Goal: Task Accomplishment & Management: Use online tool/utility

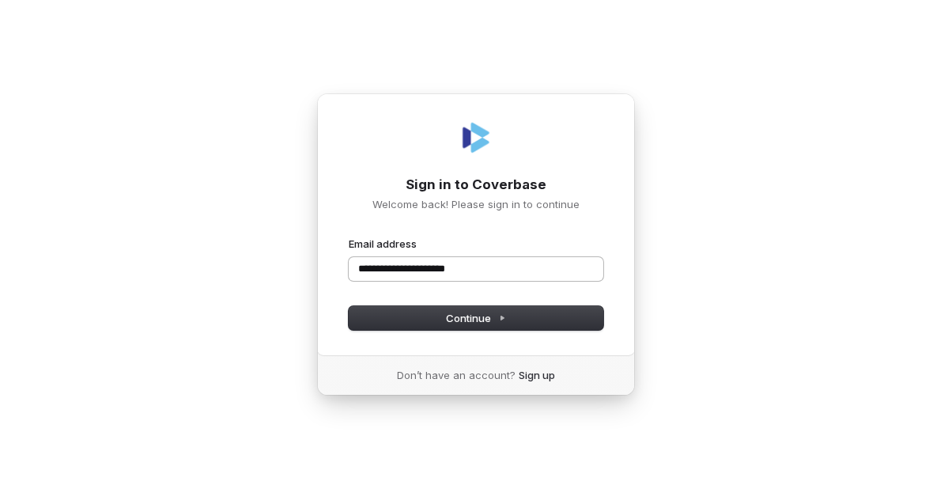
click at [349, 236] on button "submit" at bounding box center [349, 236] width 0 height 0
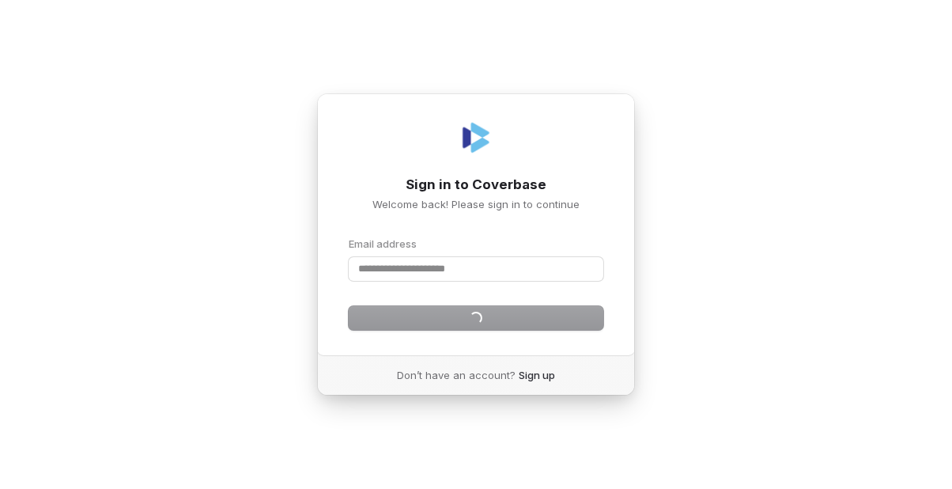
type input "**********"
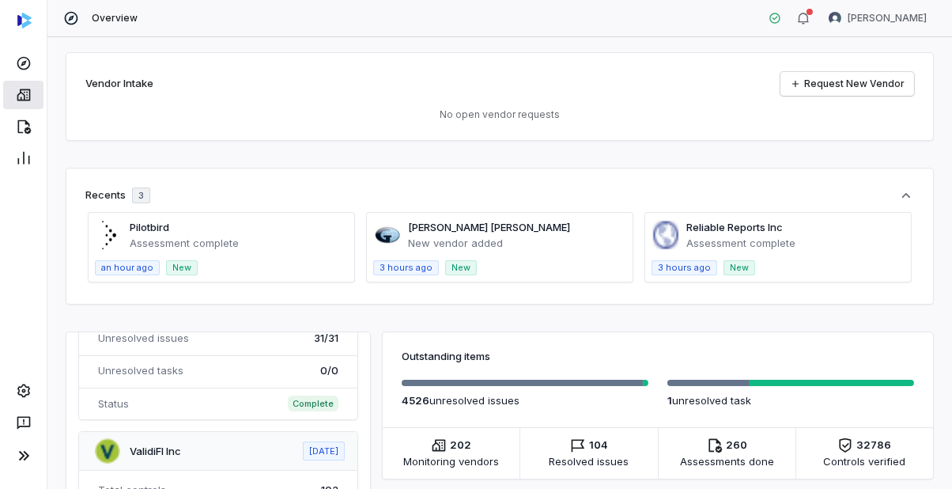
click at [29, 92] on icon at bounding box center [23, 95] width 13 height 12
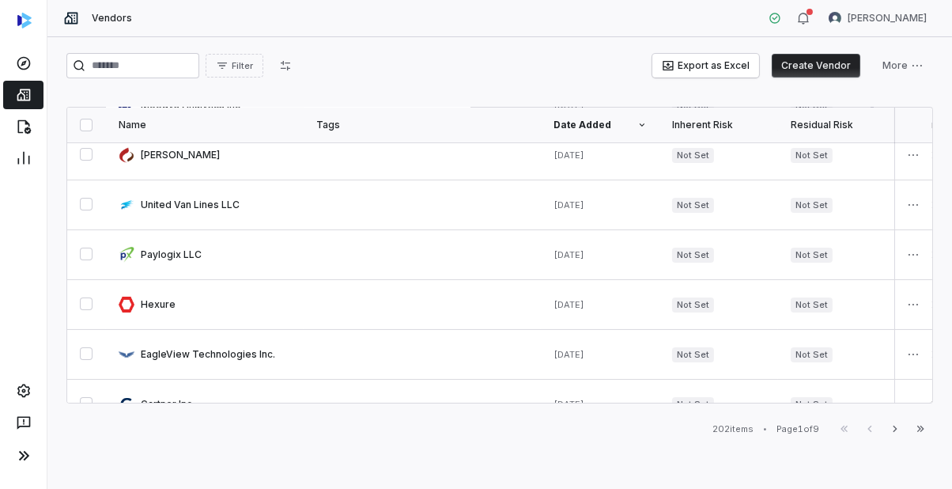
scroll to position [237, 0]
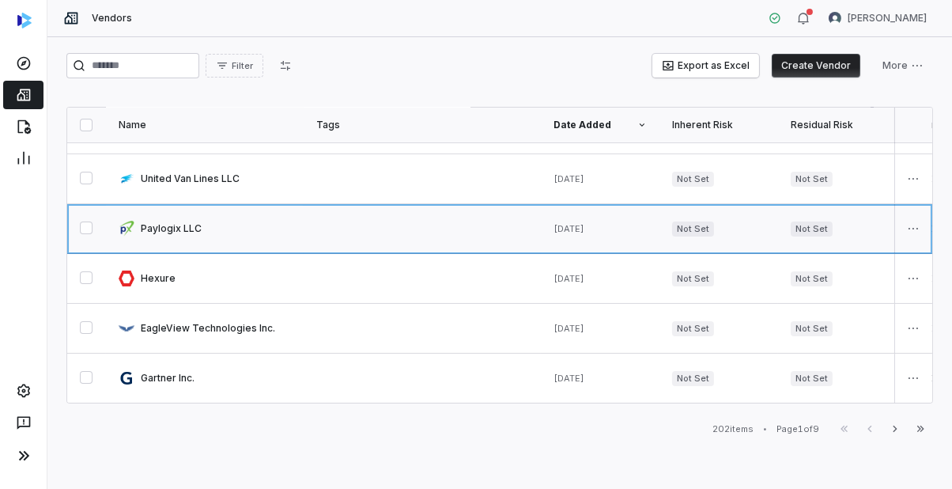
click at [164, 225] on link at bounding box center [205, 228] width 198 height 49
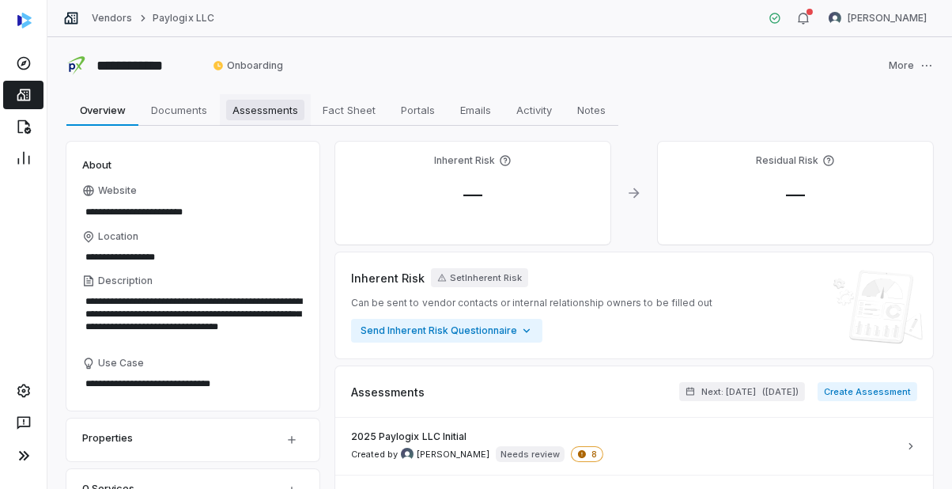
click at [274, 115] on span "Assessments" at bounding box center [265, 110] width 78 height 21
type textarea "*"
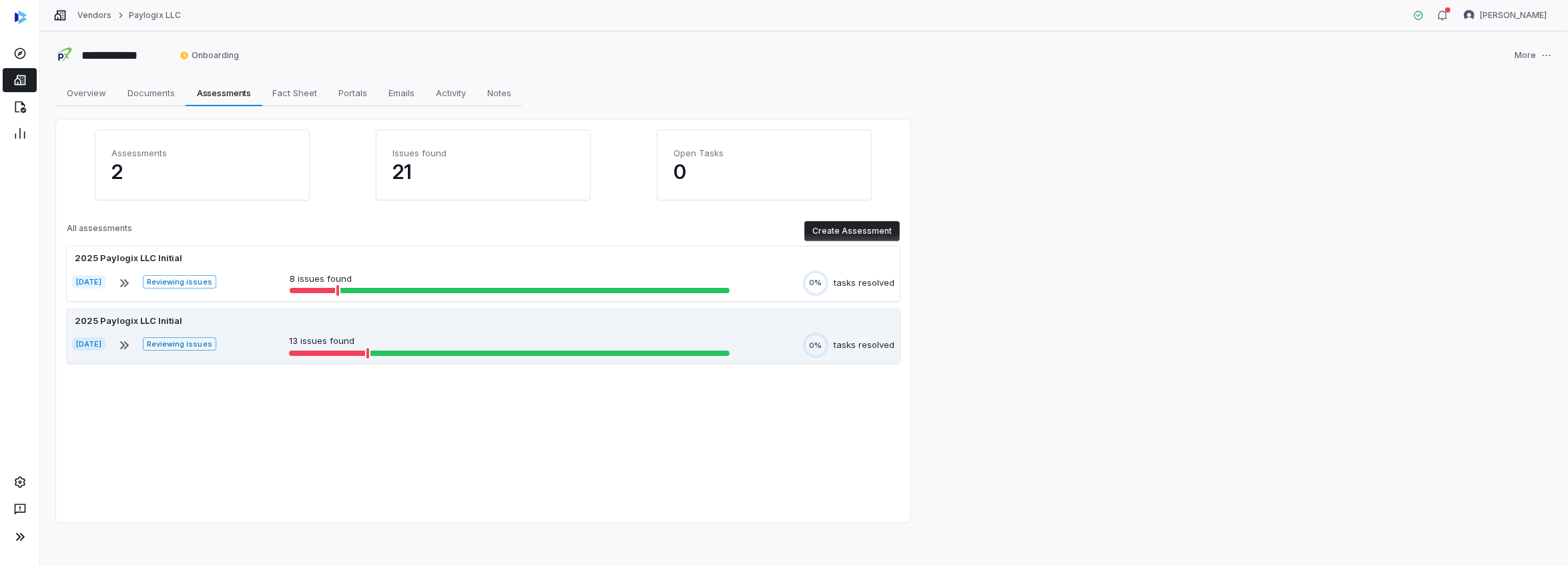
click at [133, 346] on icon at bounding box center [124, 345] width 16 height 16
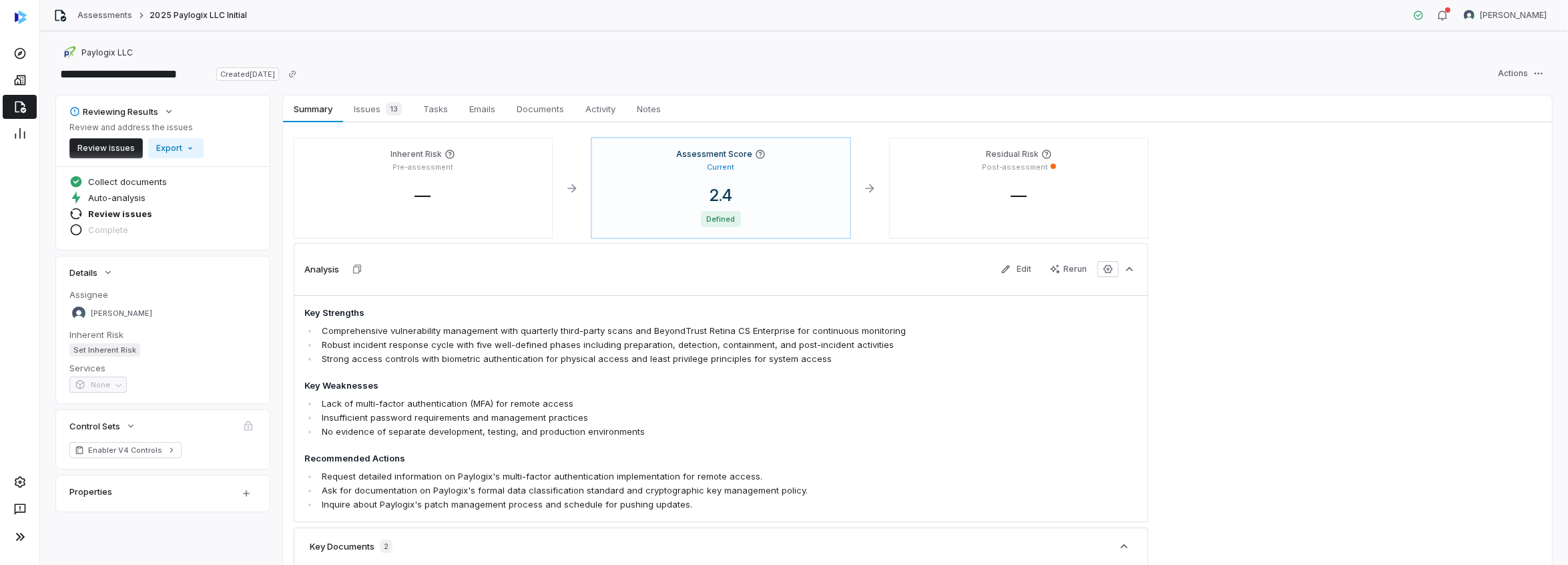
click at [241, 155] on div "Reviewing Results Review and address the issues Review issues Export" at bounding box center [162, 131] width 187 height 55
click at [540, 101] on span "Documents" at bounding box center [540, 109] width 58 height 18
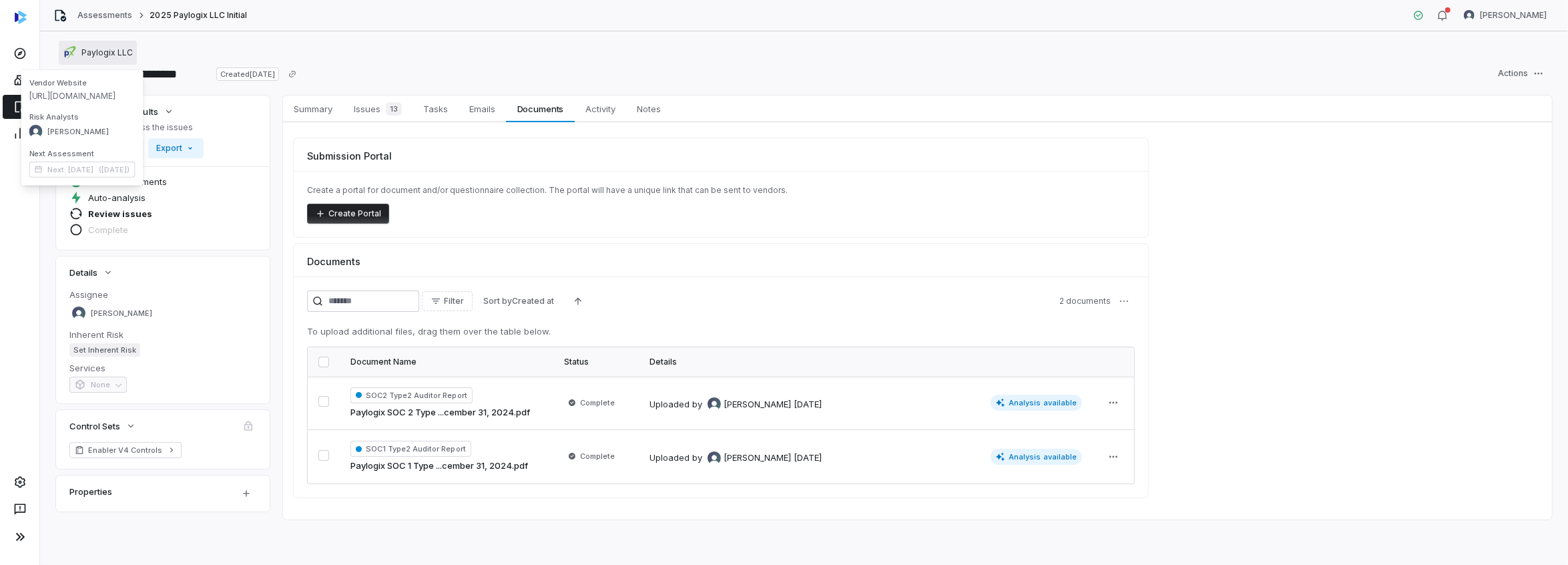
click at [110, 57] on span "Paylogix LLC" at bounding box center [106, 52] width 52 height 11
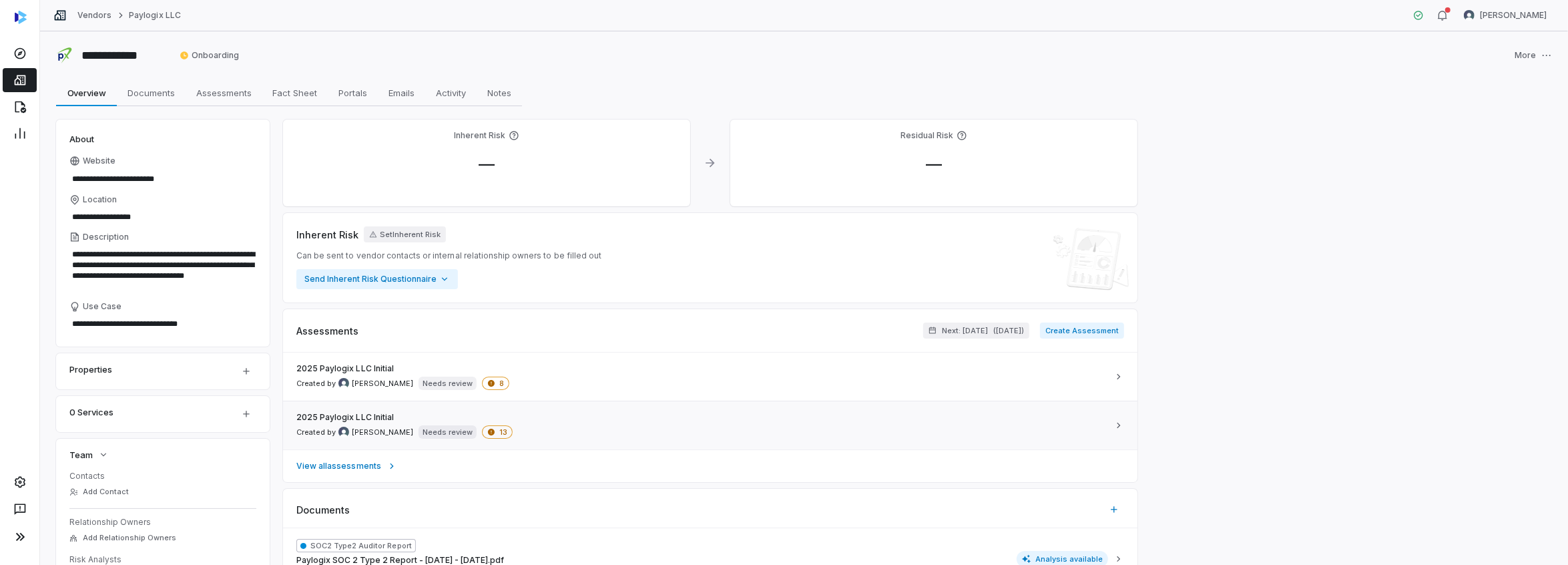
click at [1119, 426] on icon at bounding box center [1119, 425] width 3 height 5
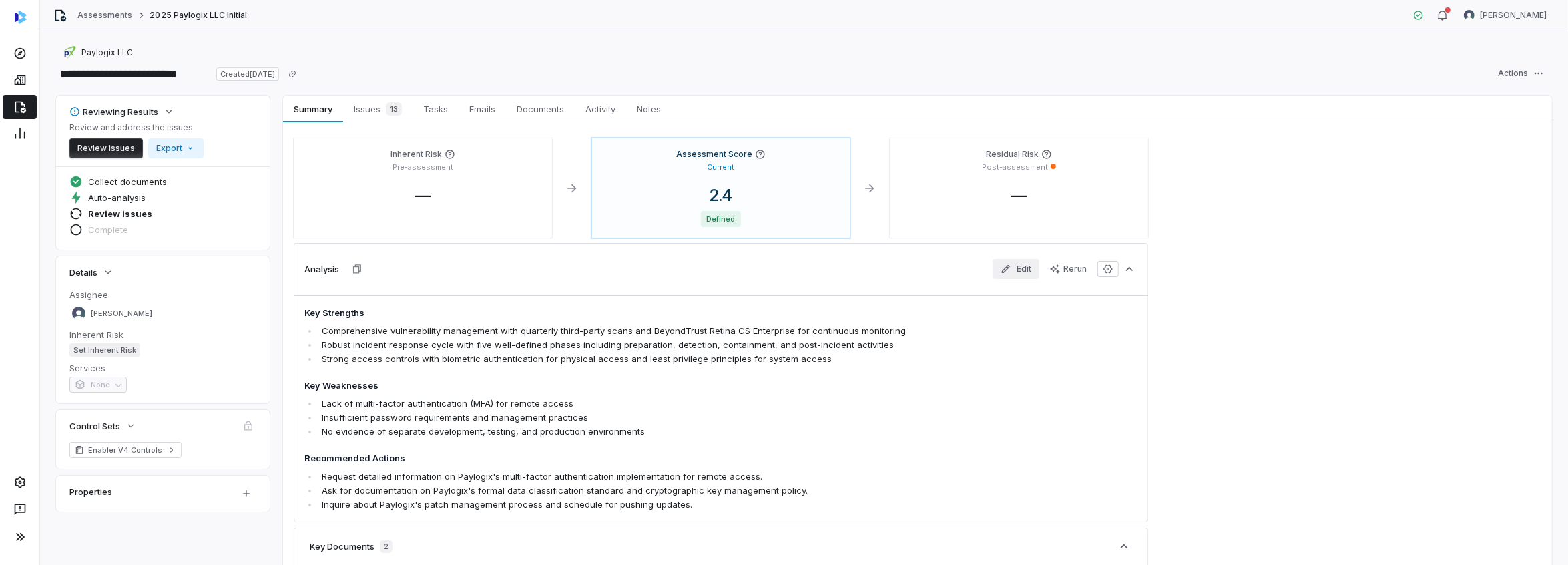
click at [1034, 269] on button "Edit" at bounding box center [1016, 269] width 46 height 20
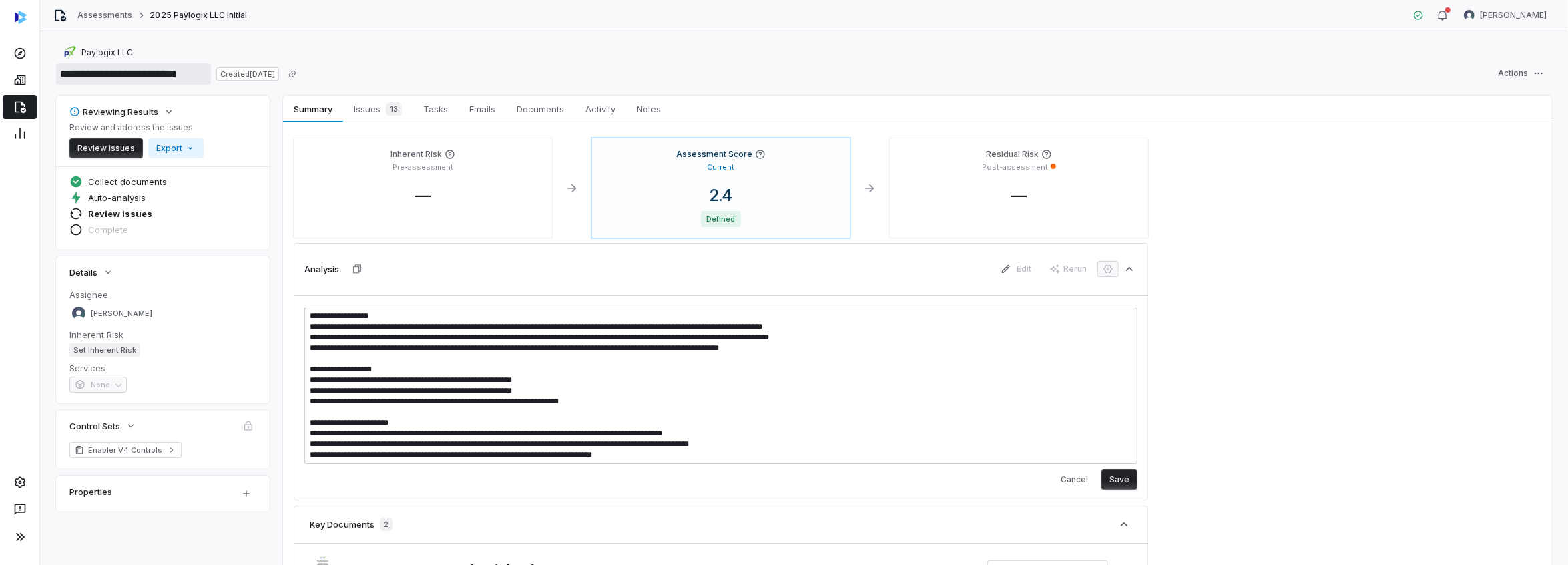
click at [167, 79] on input "**********" at bounding box center [133, 73] width 155 height 21
click at [305, 72] on button "Copy link" at bounding box center [292, 74] width 24 height 24
click at [146, 75] on input "**********" at bounding box center [133, 73] width 155 height 21
click at [173, 111] on icon "button" at bounding box center [169, 111] width 11 height 11
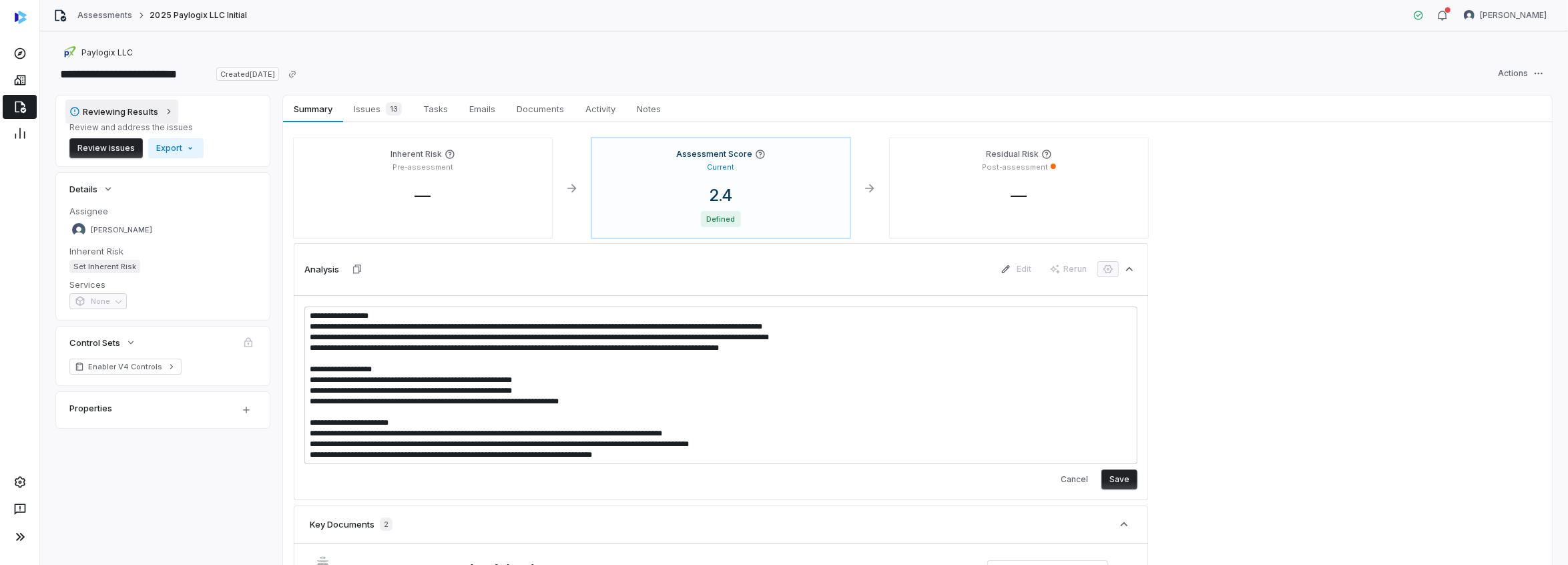
click at [173, 111] on icon "button" at bounding box center [169, 111] width 11 height 11
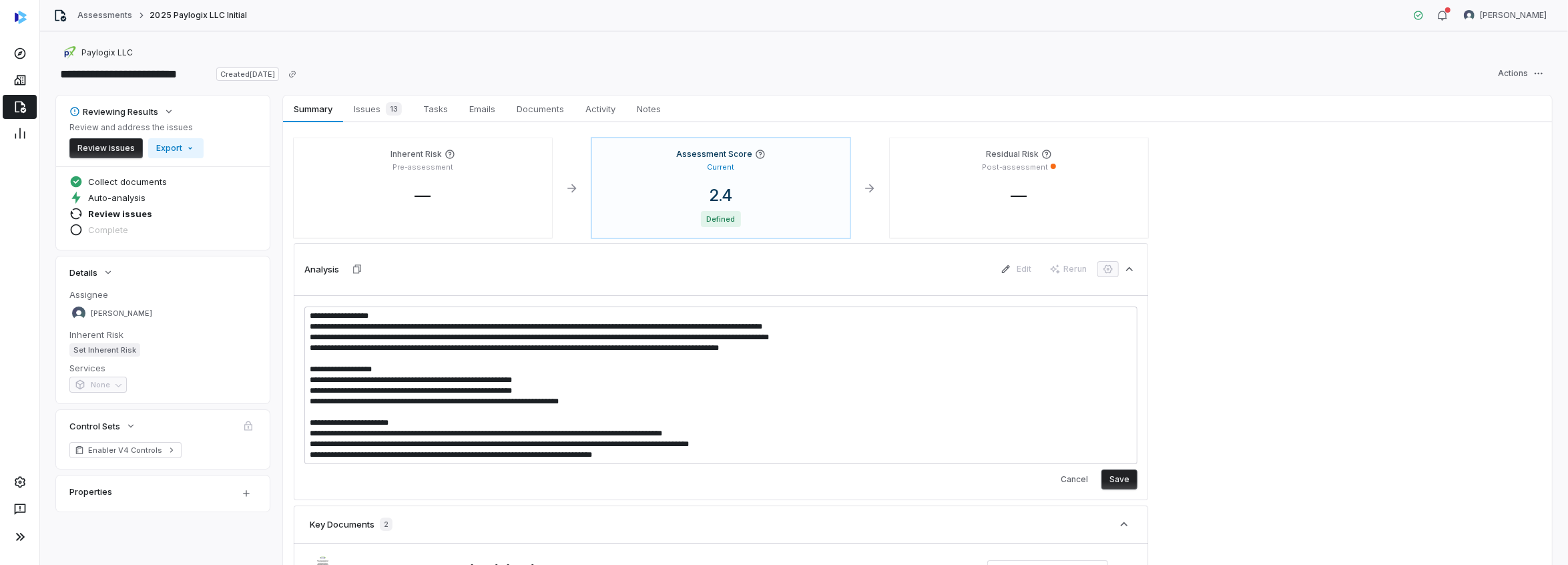
type textarea "*"
click at [93, 48] on span "Paylogix LLC" at bounding box center [106, 52] width 52 height 11
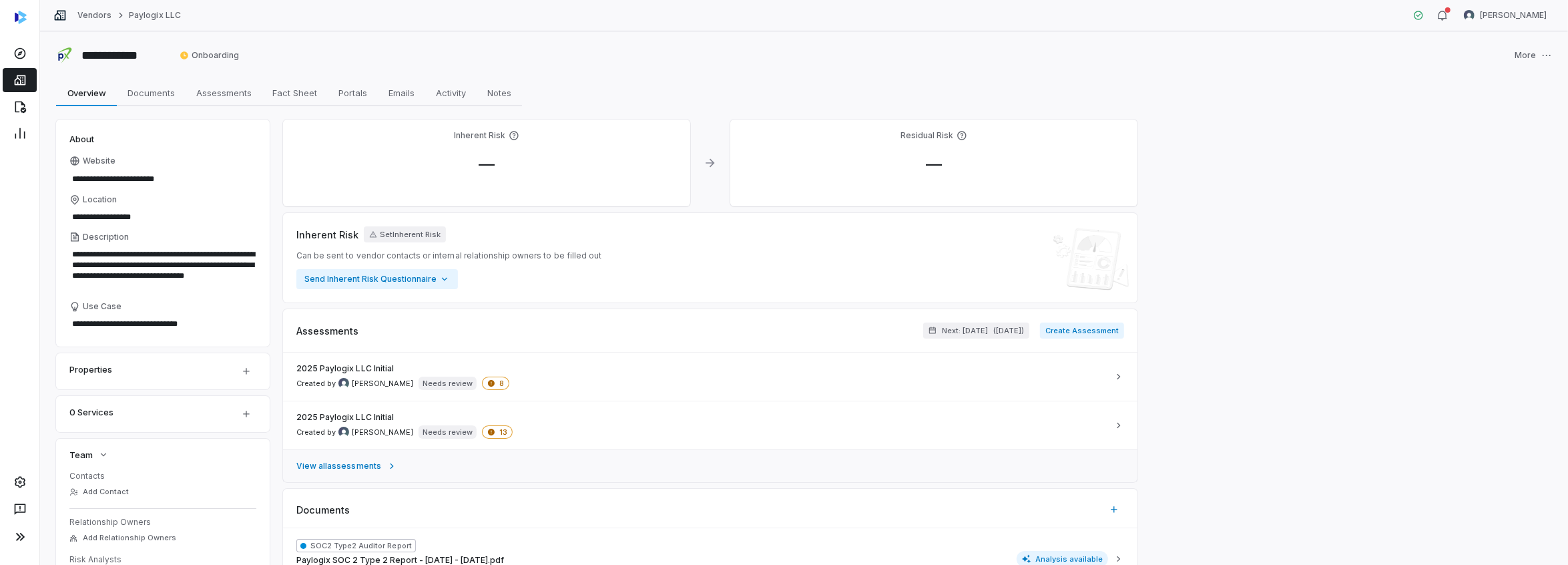
drag, startPoint x: 328, startPoint y: 426, endPoint x: 327, endPoint y: 462, distance: 36.0
click at [327, 462] on span "View all assessments" at bounding box center [339, 466] width 84 height 11
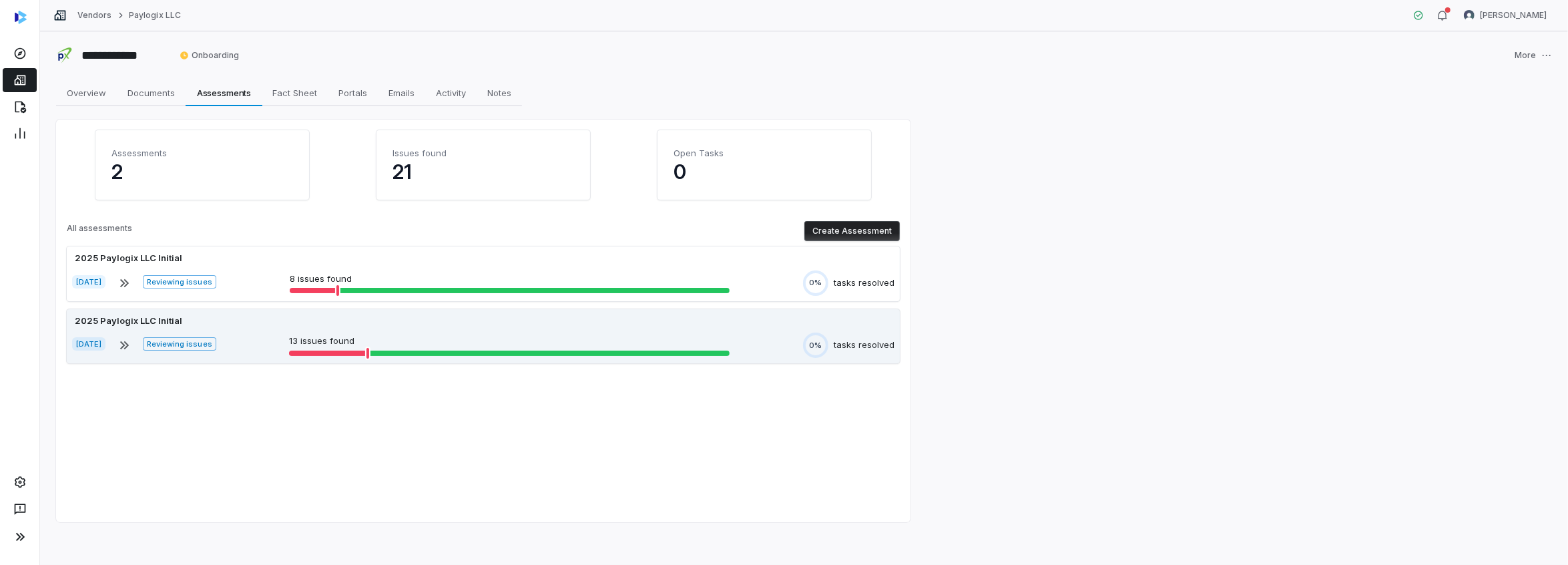
drag, startPoint x: 860, startPoint y: 343, endPoint x: 143, endPoint y: 343, distance: 717.0
drag, startPoint x: 143, startPoint y: 343, endPoint x: 142, endPoint y: 356, distance: 13.0
click at [142, 356] on div "[DATE] Reviewing issues 13 issues found 0% tasks resolved" at bounding box center [483, 345] width 822 height 25
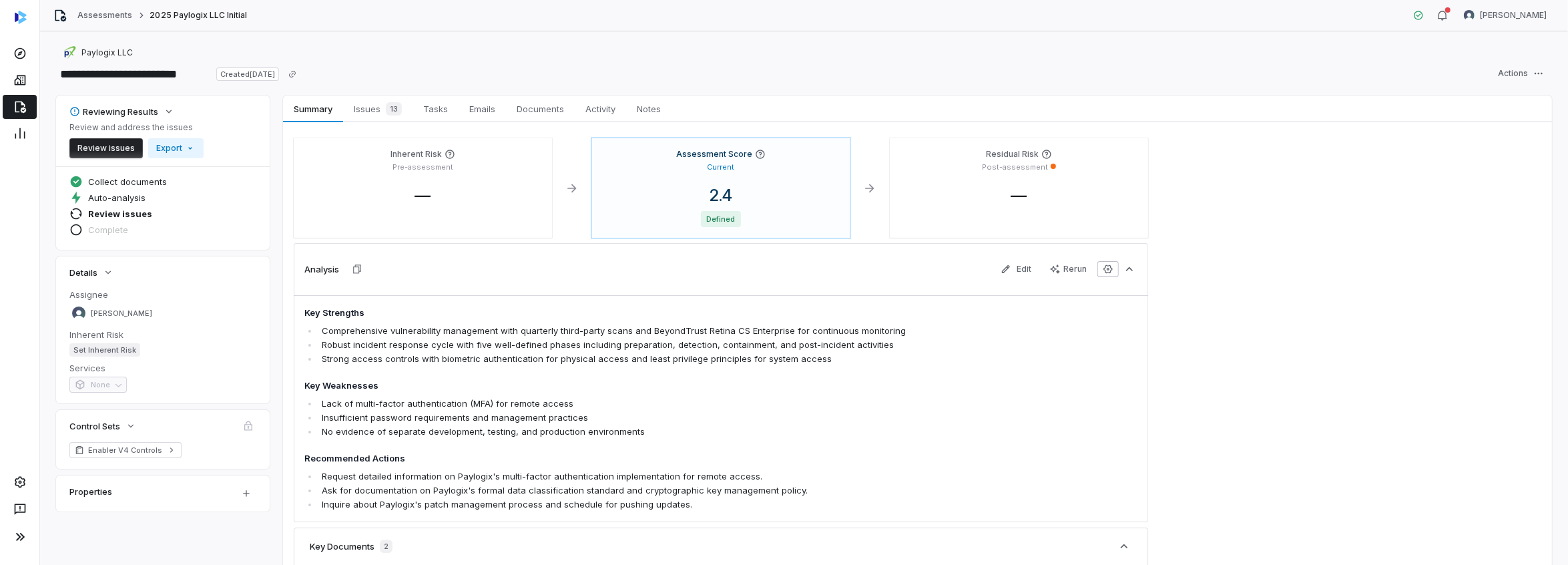
click at [1108, 269] on icon "button" at bounding box center [1108, 269] width 11 height 11
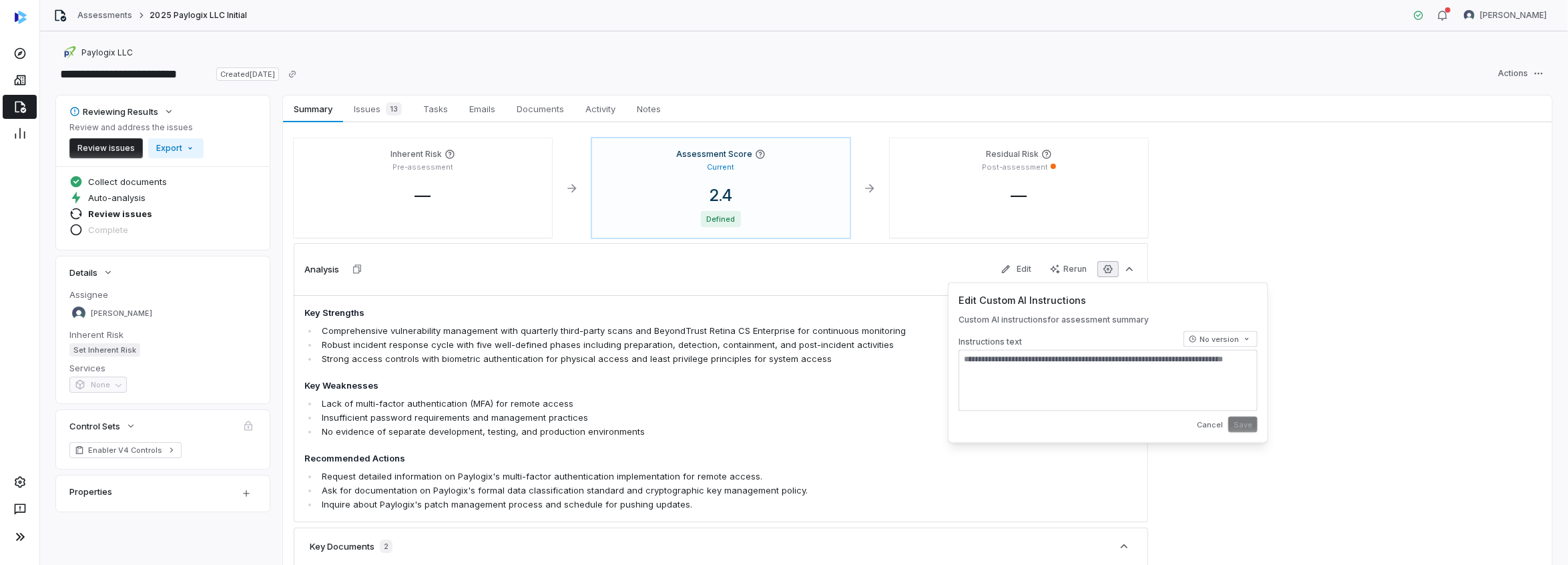
click at [1108, 269] on icon "button" at bounding box center [1108, 269] width 11 height 11
type textarea "*"
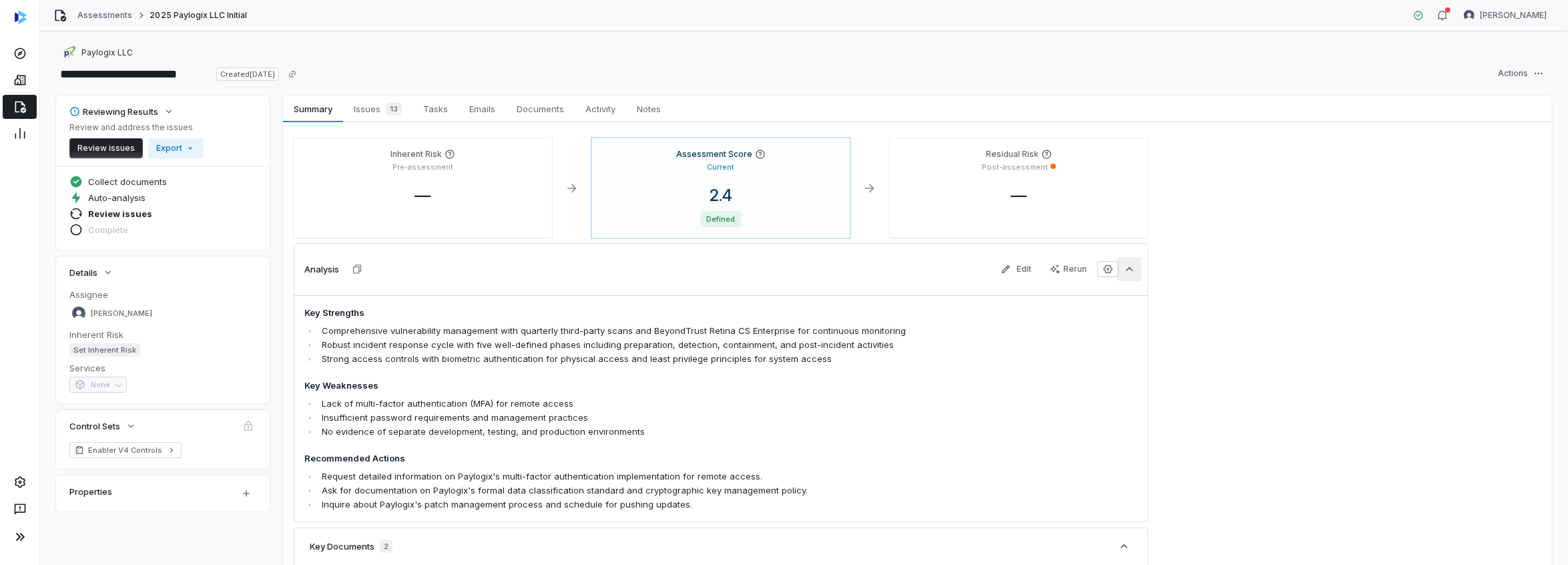
click at [1123, 266] on icon "button" at bounding box center [1130, 269] width 14 height 14
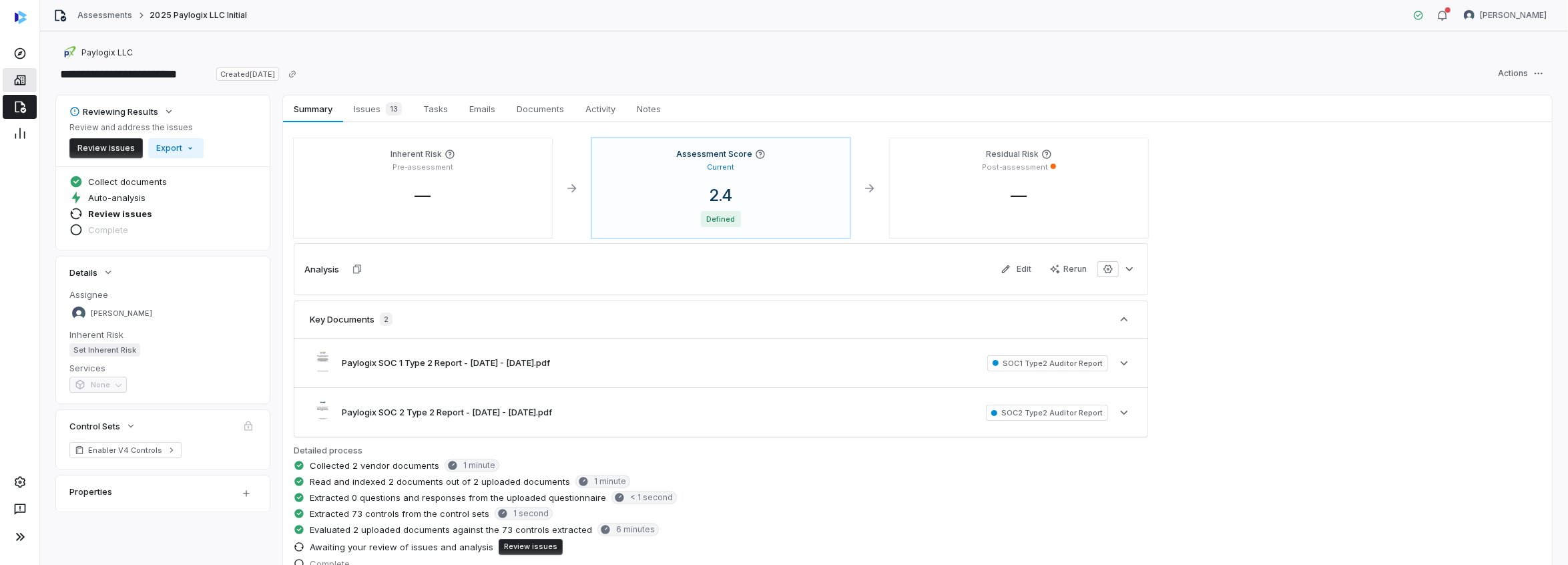
click at [19, 81] on icon at bounding box center [20, 80] width 14 height 14
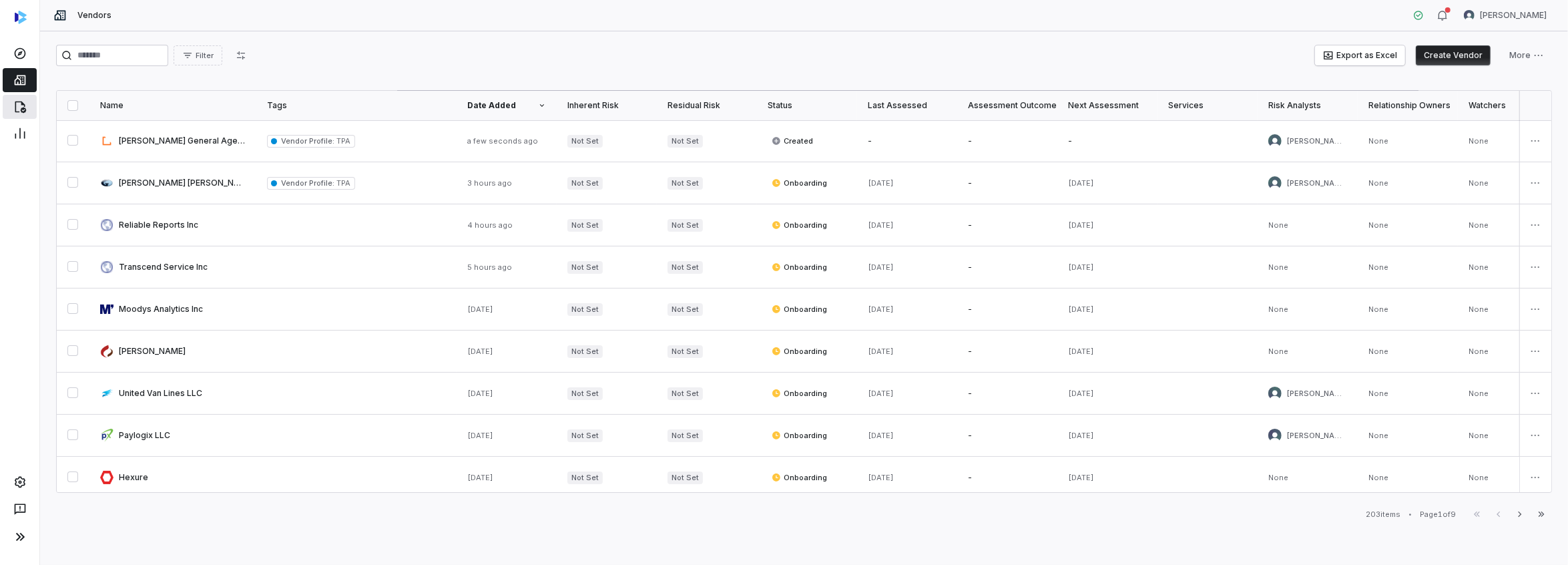
click at [22, 109] on icon at bounding box center [19, 107] width 11 height 12
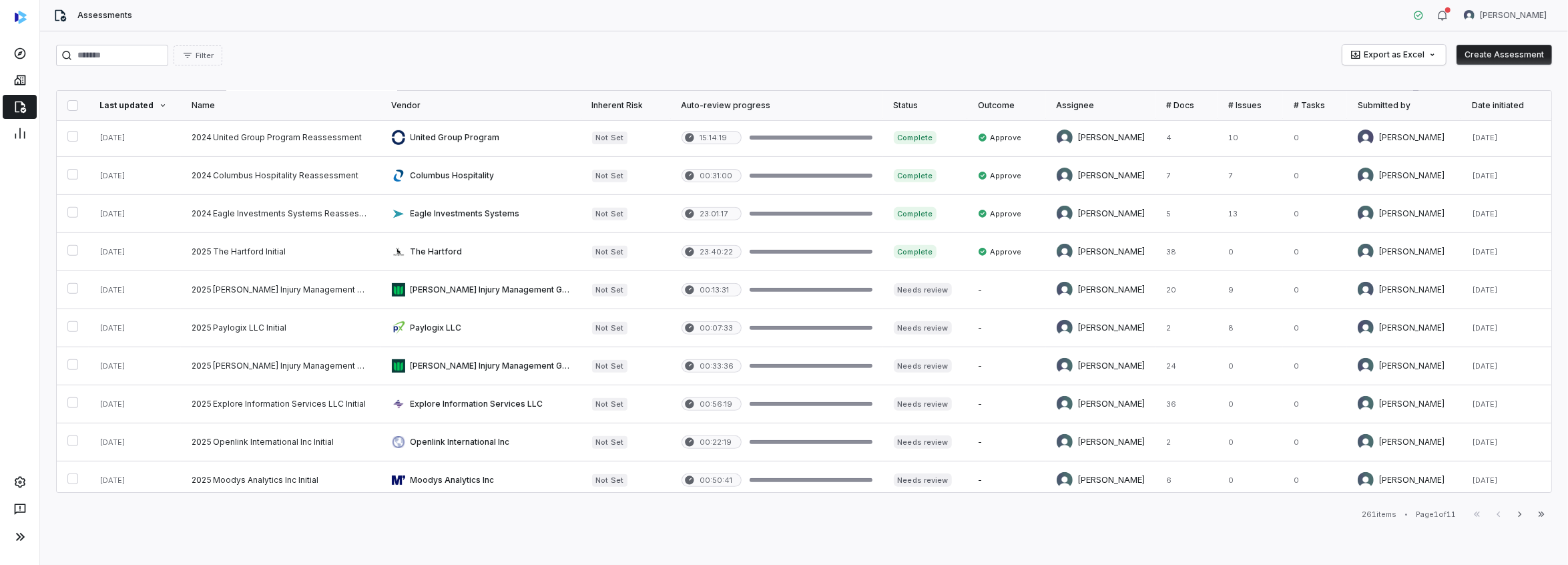
scroll to position [573, 0]
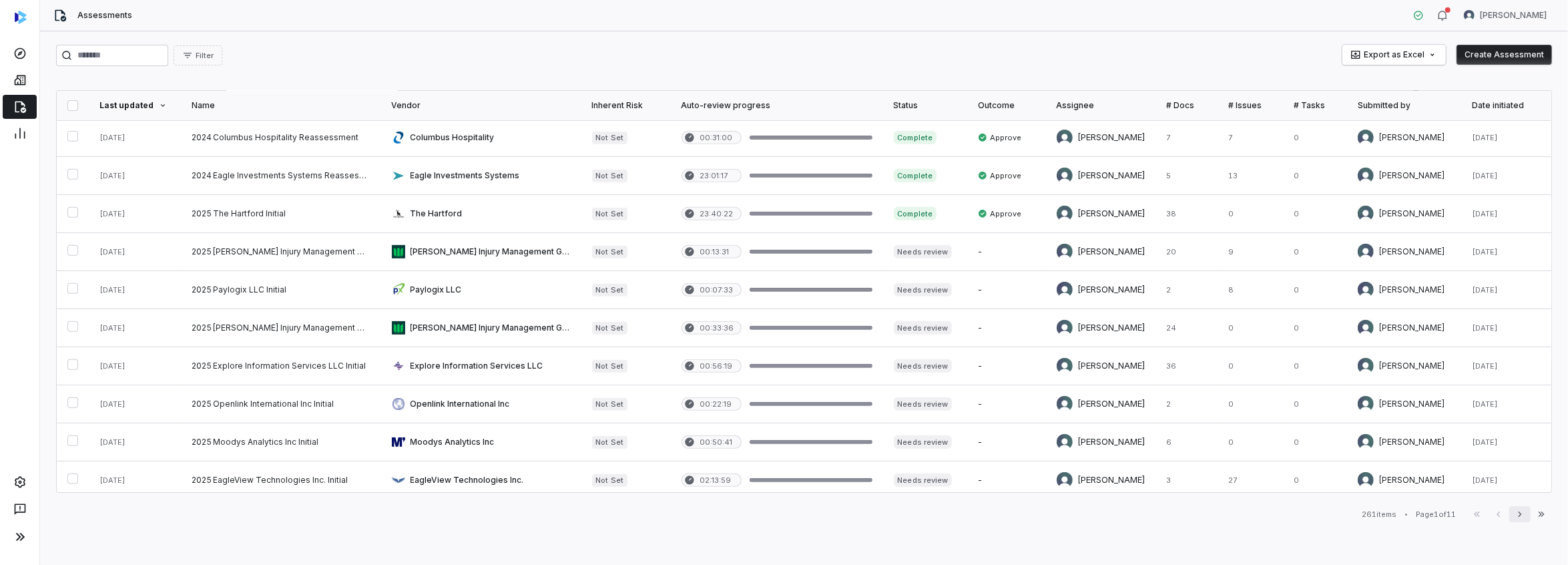
click at [1523, 518] on icon "button" at bounding box center [1520, 513] width 11 height 11
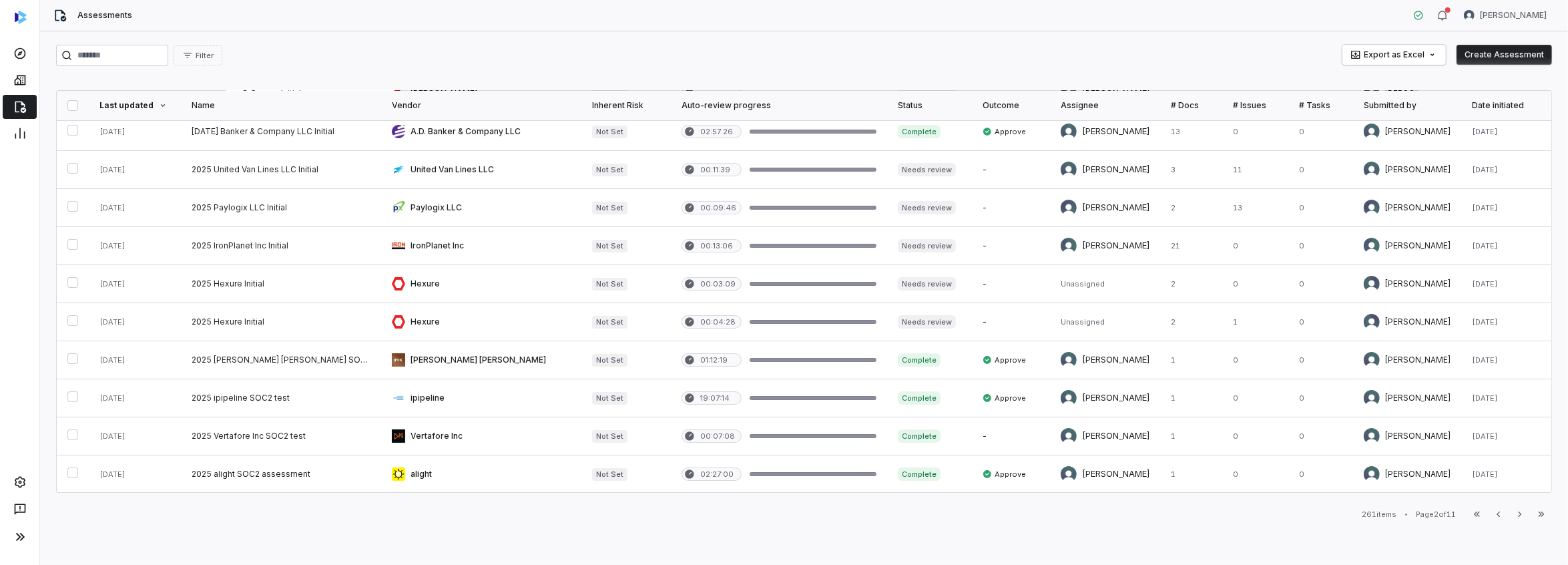
scroll to position [38, 0]
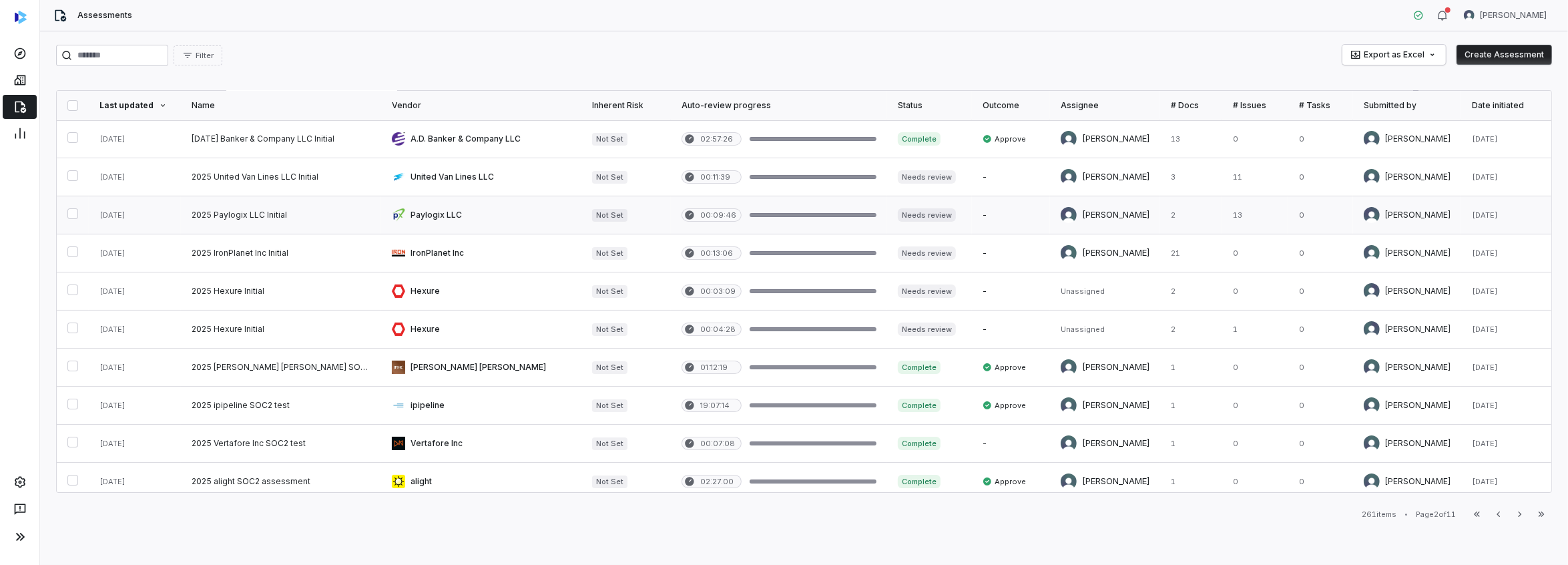
click at [69, 210] on button "button" at bounding box center [73, 214] width 11 height 11
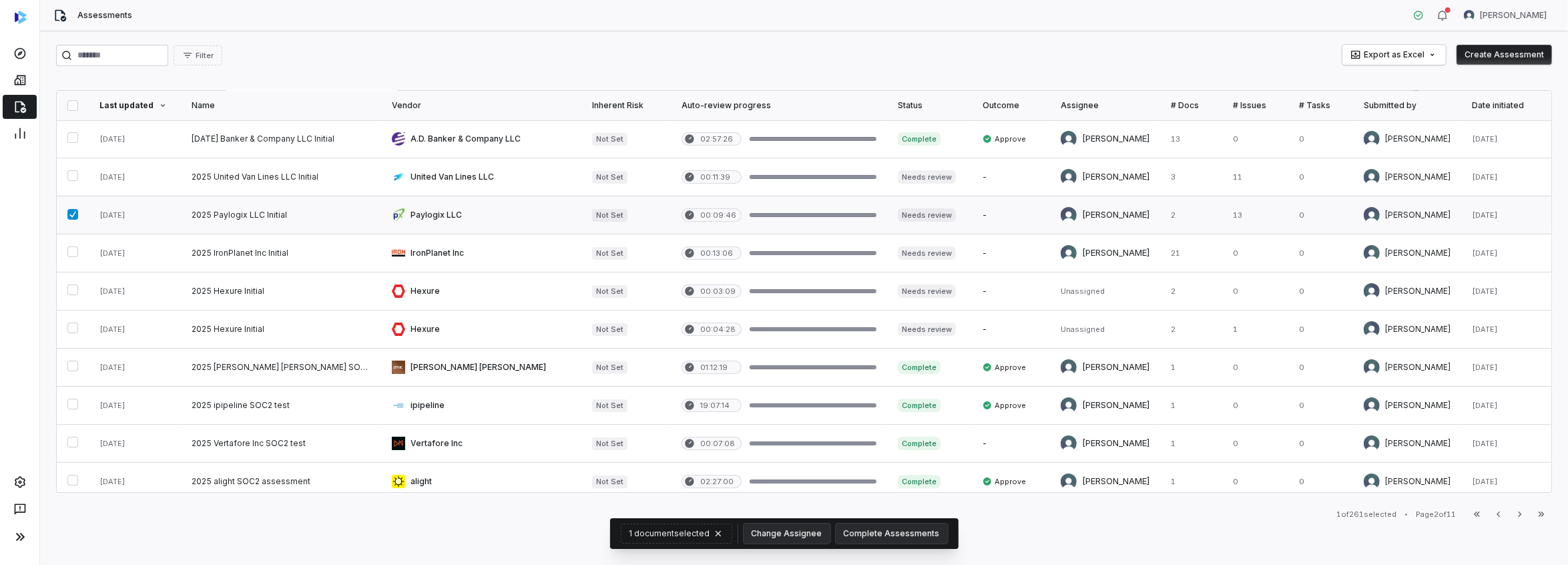
drag, startPoint x: 126, startPoint y: 213, endPoint x: 751, endPoint y: 216, distance: 625.0
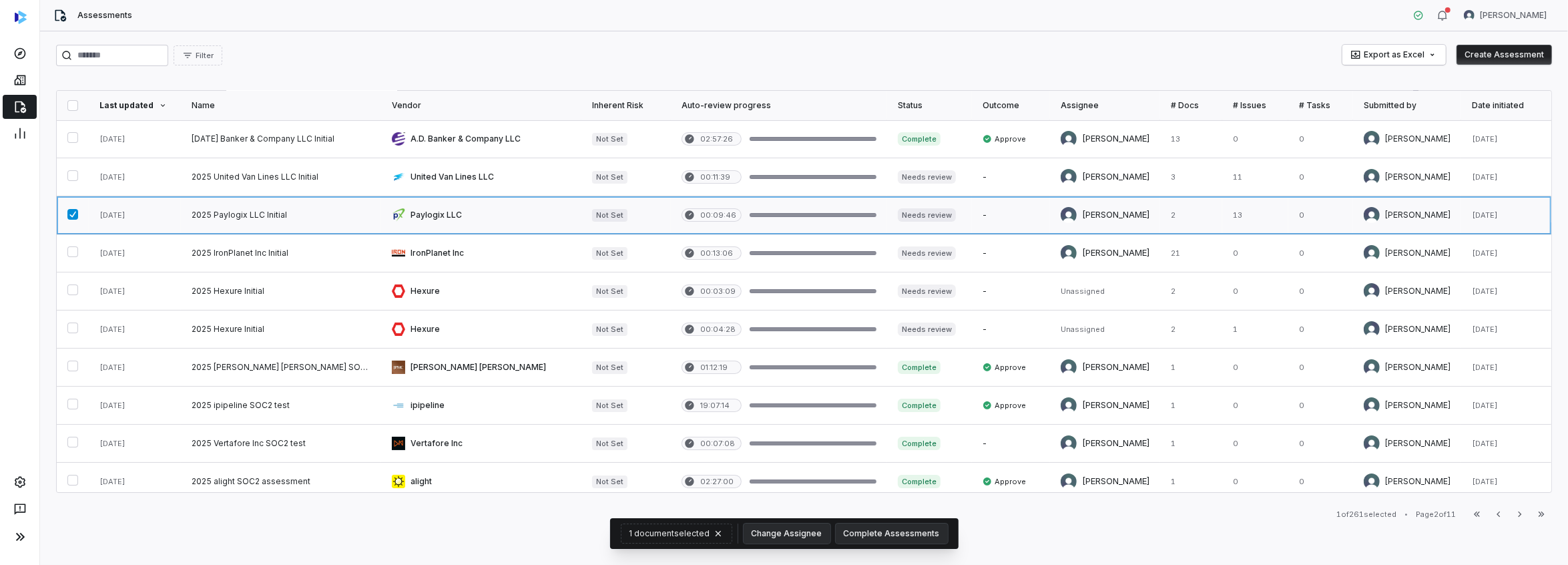
drag, startPoint x: 751, startPoint y: 216, endPoint x: 974, endPoint y: 215, distance: 223.0
drag, startPoint x: 974, startPoint y: 215, endPoint x: 915, endPoint y: 217, distance: 59.0
drag, startPoint x: 915, startPoint y: 217, endPoint x: 1209, endPoint y: 214, distance: 294.0
drag, startPoint x: 1209, startPoint y: 214, endPoint x: 20, endPoint y: 137, distance: 1191.5
click at [20, 137] on icon at bounding box center [19, 133] width 10 height 11
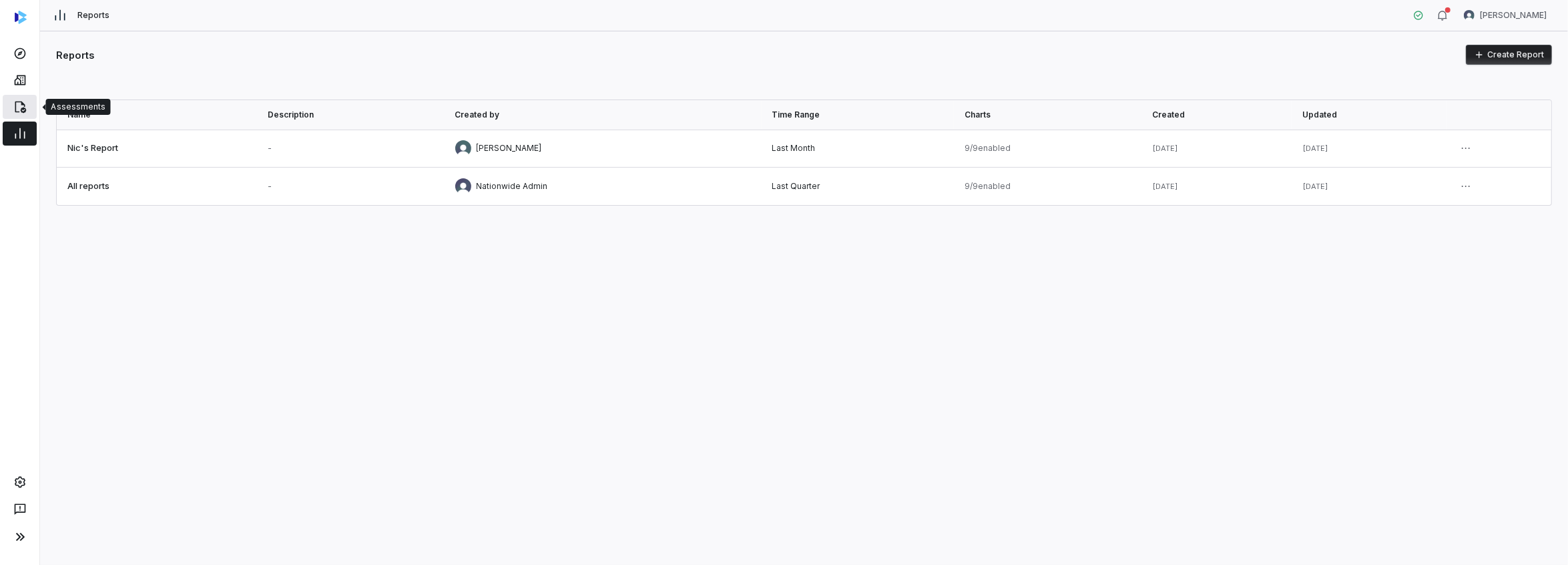
click at [24, 110] on icon at bounding box center [20, 107] width 14 height 14
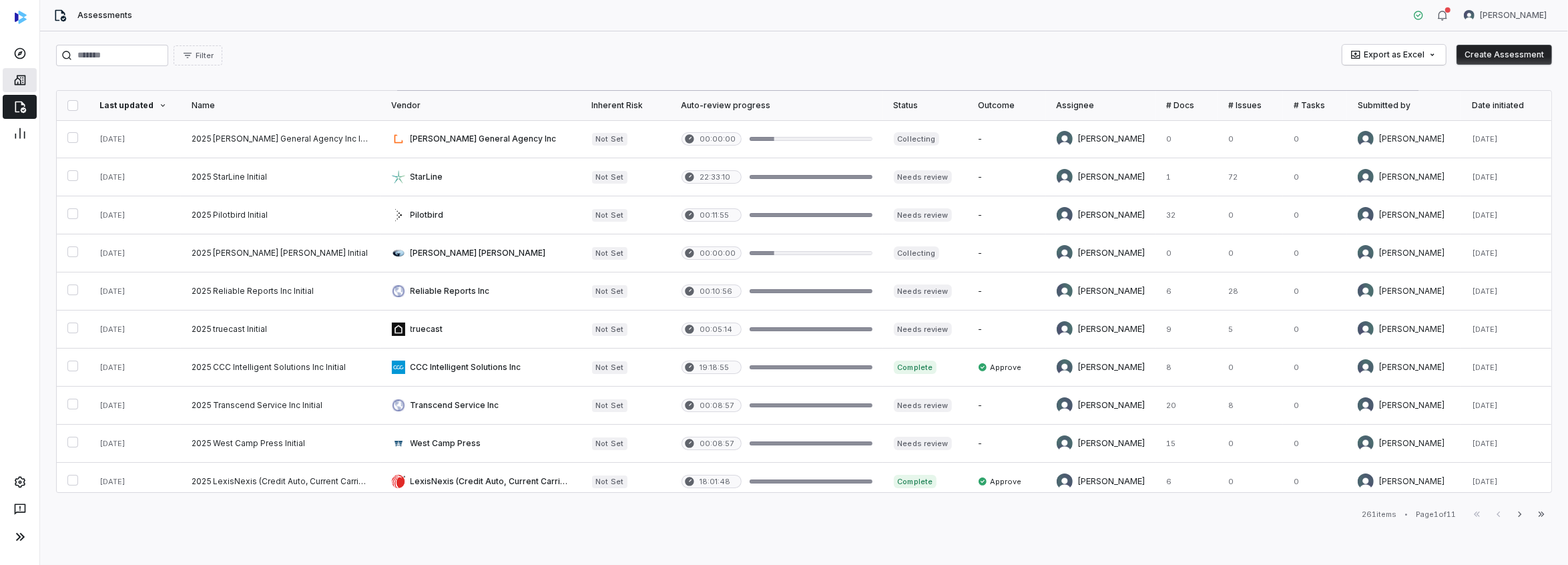
click at [20, 88] on link at bounding box center [19, 80] width 34 height 24
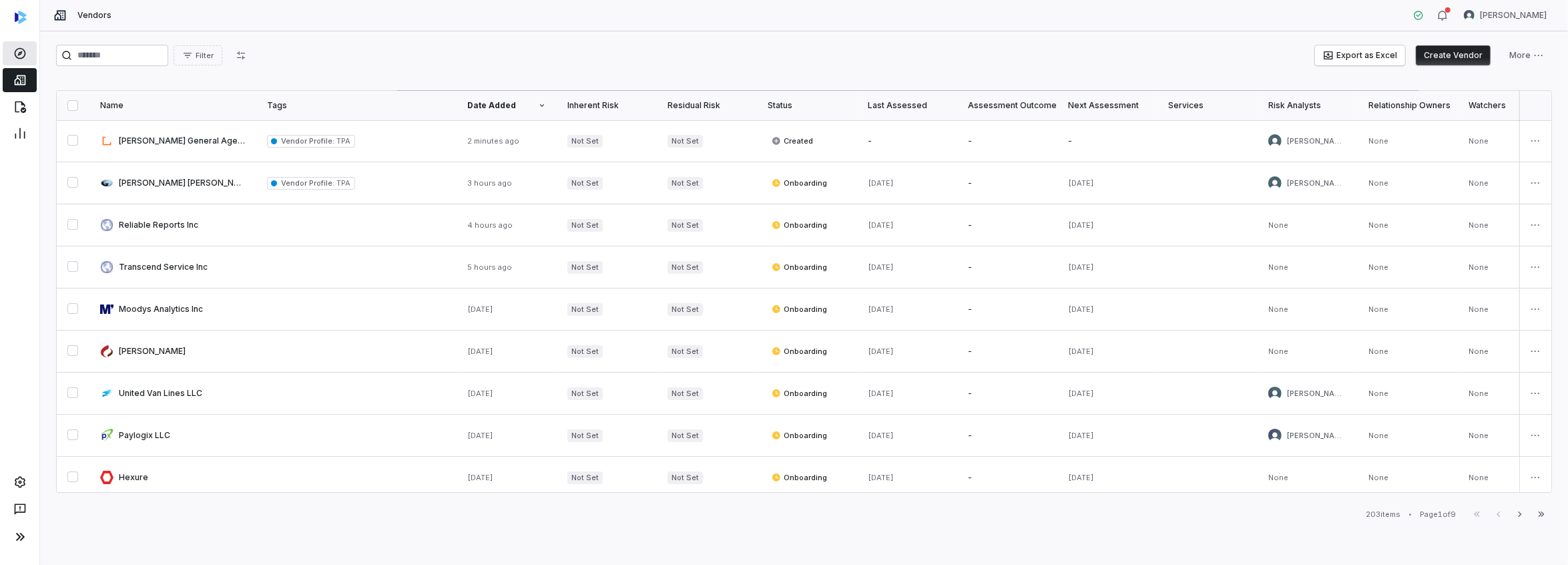
click at [25, 55] on icon at bounding box center [20, 53] width 14 height 14
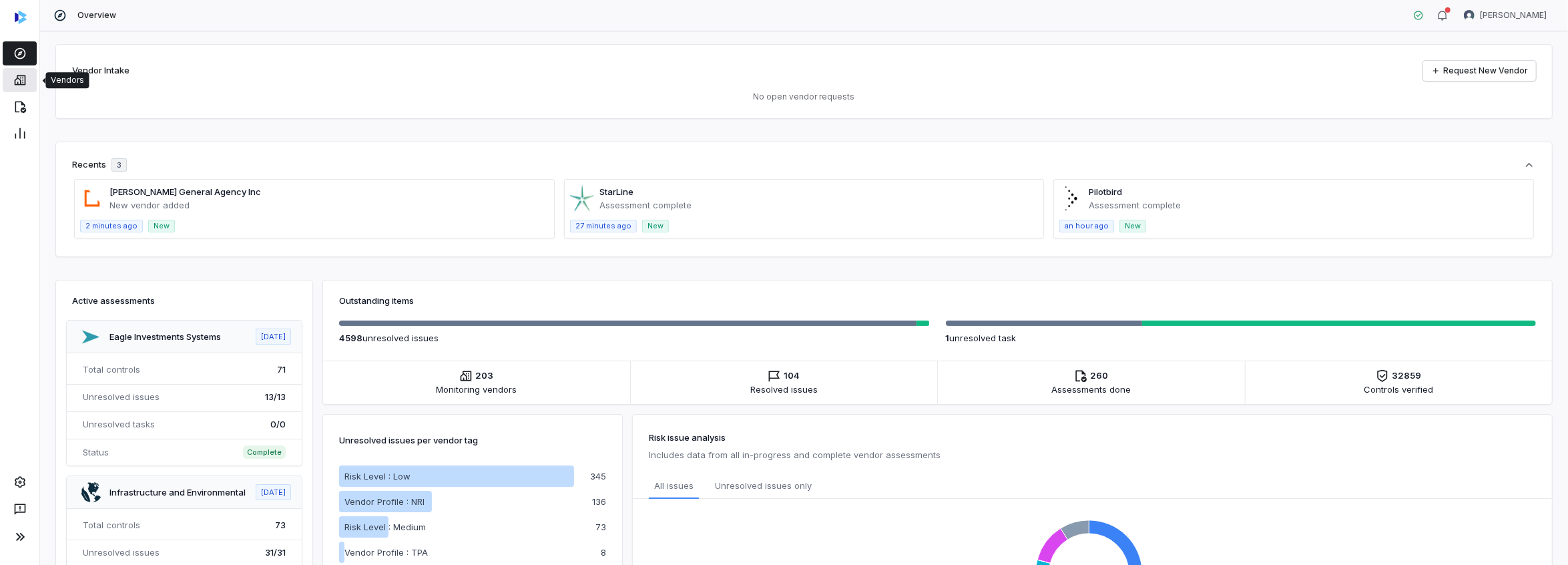
click at [20, 81] on icon at bounding box center [19, 80] width 11 height 10
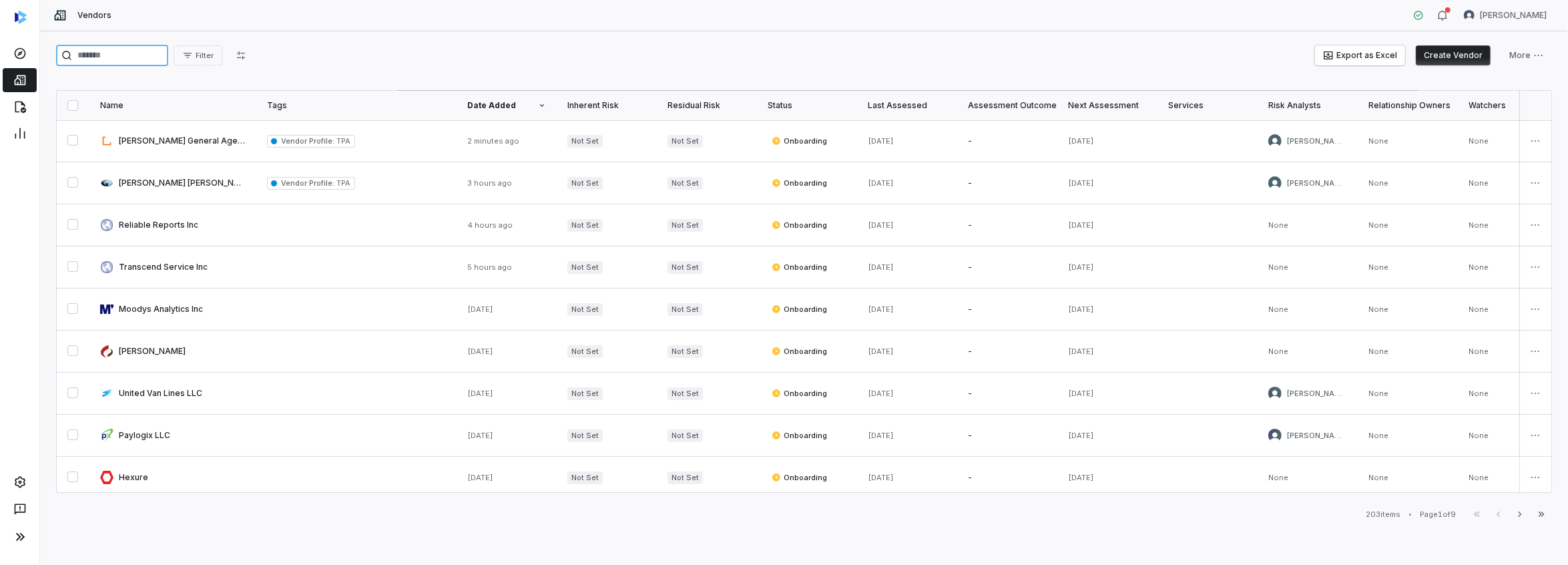
click at [123, 56] on input "search" at bounding box center [111, 55] width 112 height 21
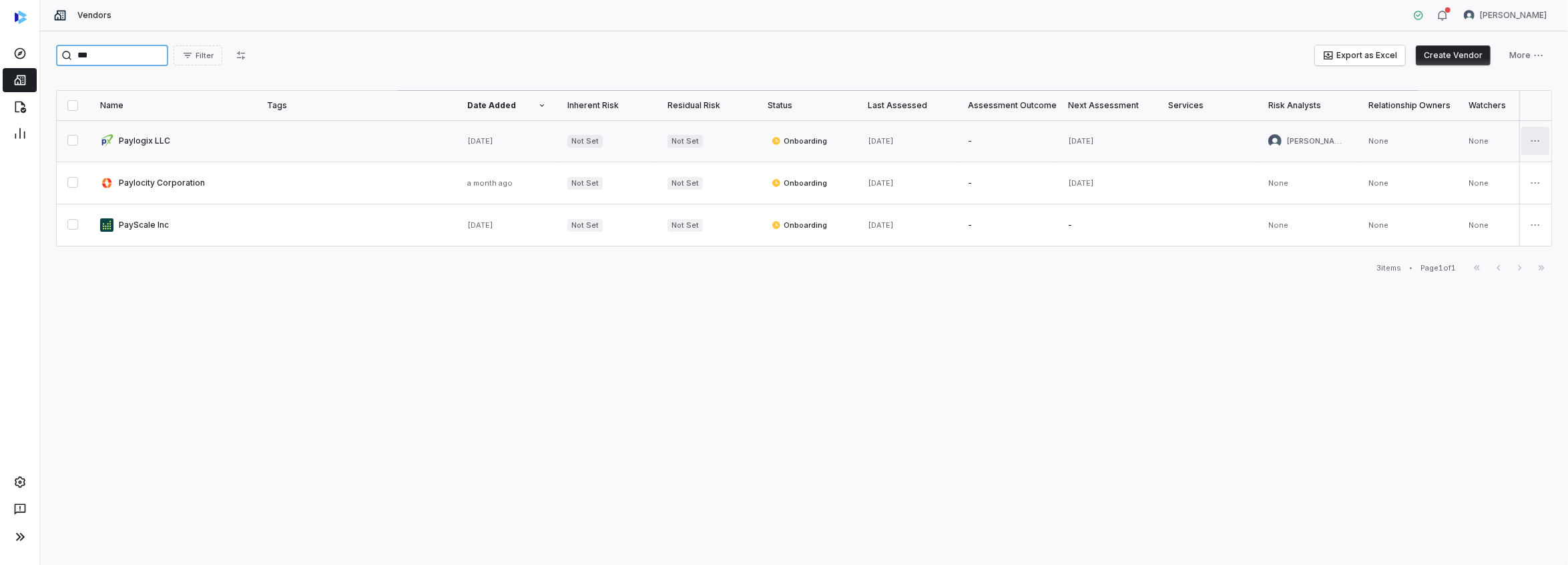
type input "***"
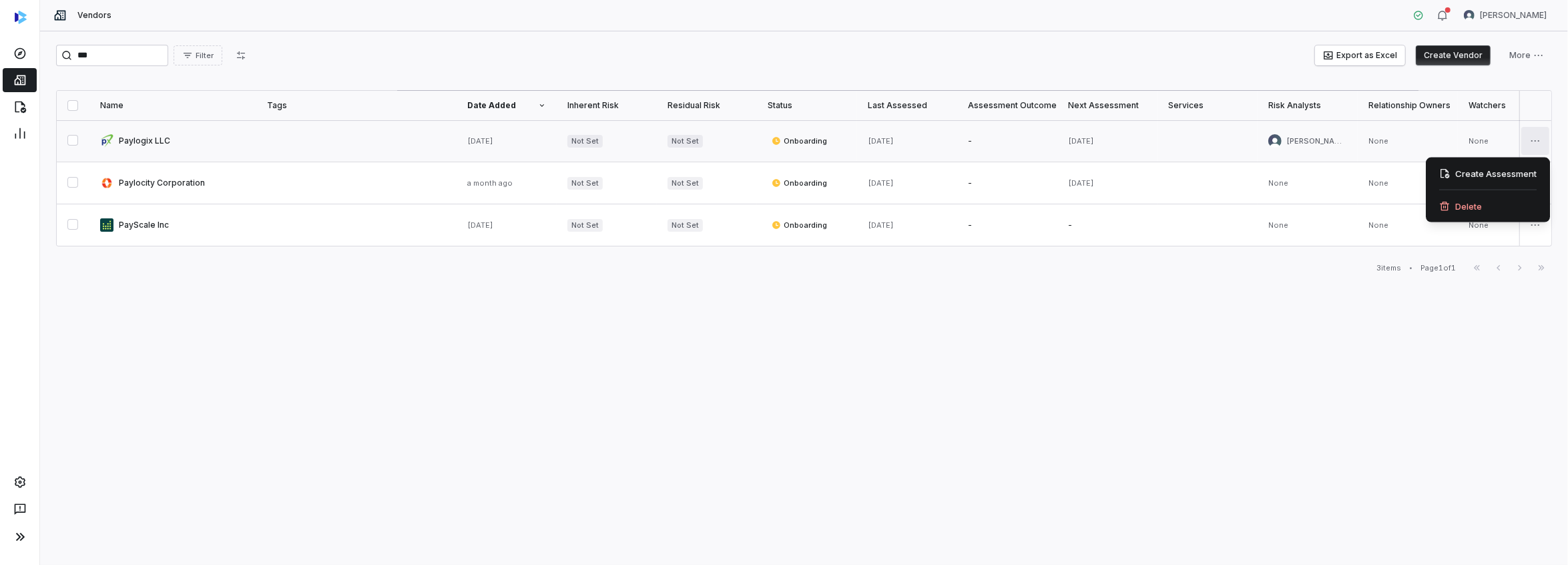
click at [1534, 141] on html "Vendors [PERSON_NAME] *** Filter Export as Excel Create Vendor More Name Tags D…" at bounding box center [784, 282] width 1568 height 565
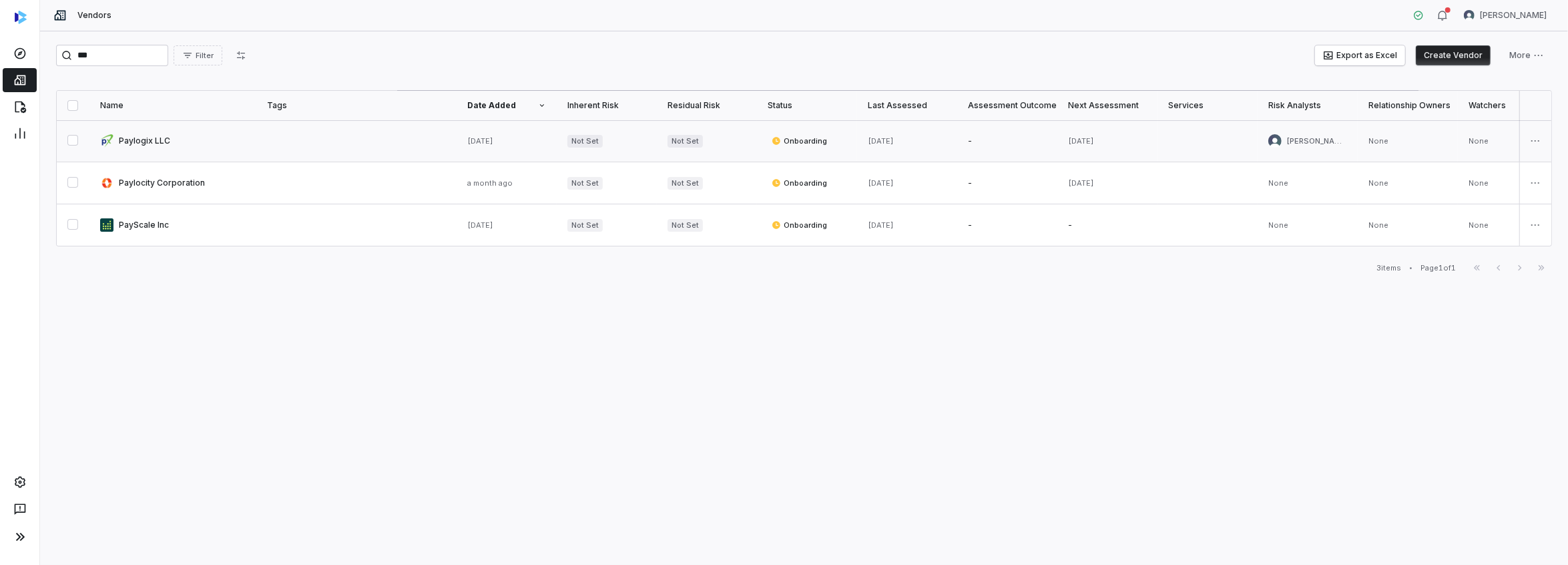
click at [133, 142] on html "Vendors [PERSON_NAME] *** Filter Export as Excel Create Vendor More Name Tags D…" at bounding box center [784, 282] width 1568 height 565
click at [133, 139] on link at bounding box center [173, 140] width 167 height 41
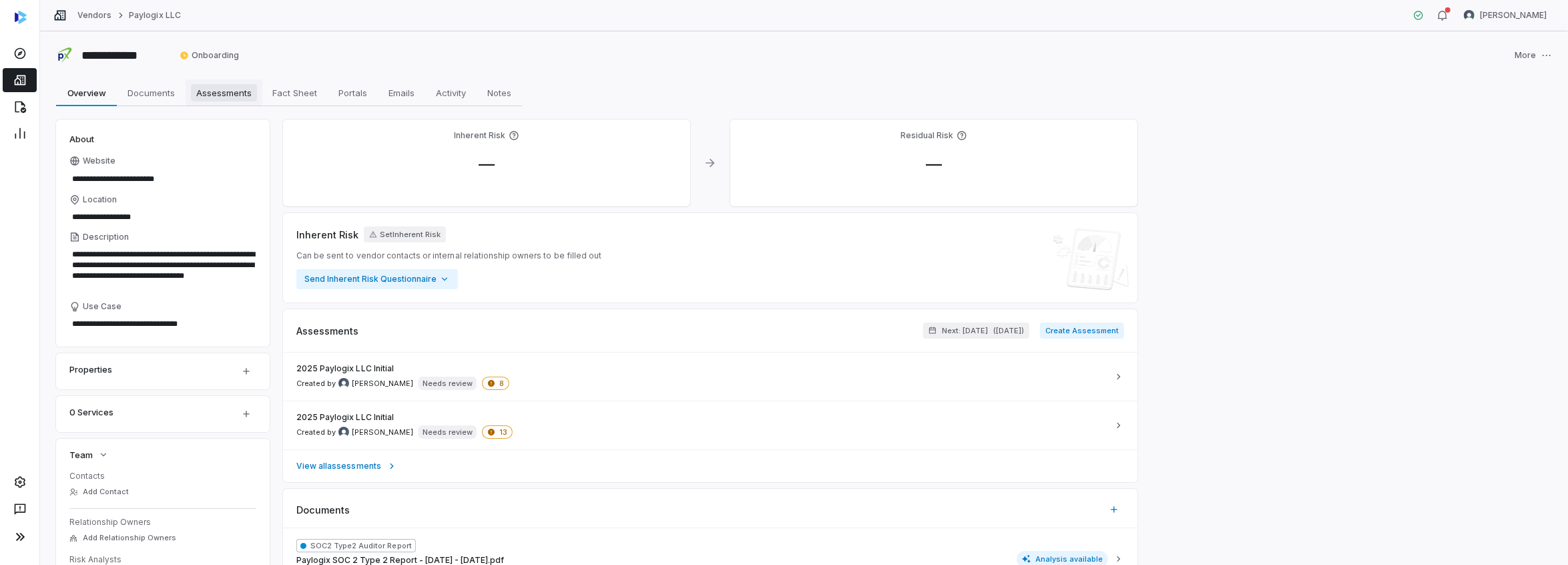
click at [220, 94] on span "Assessments" at bounding box center [224, 93] width 66 height 18
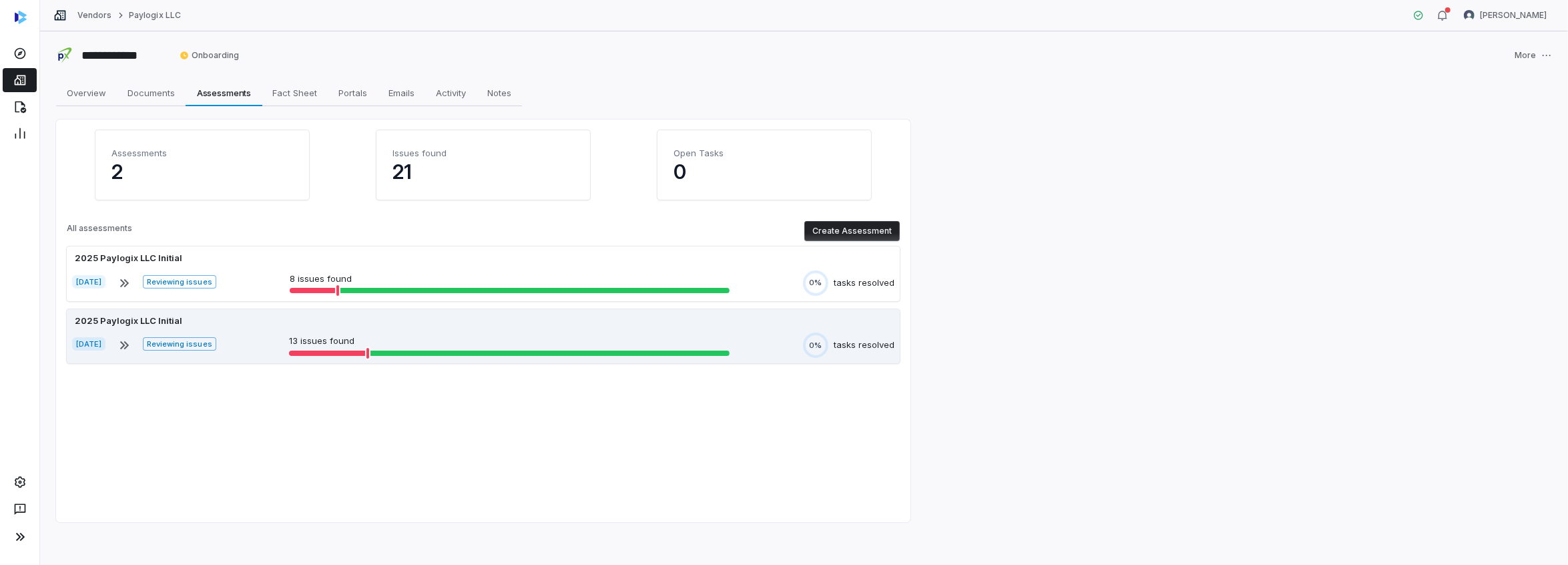
click at [824, 350] on circle at bounding box center [816, 345] width 23 height 23
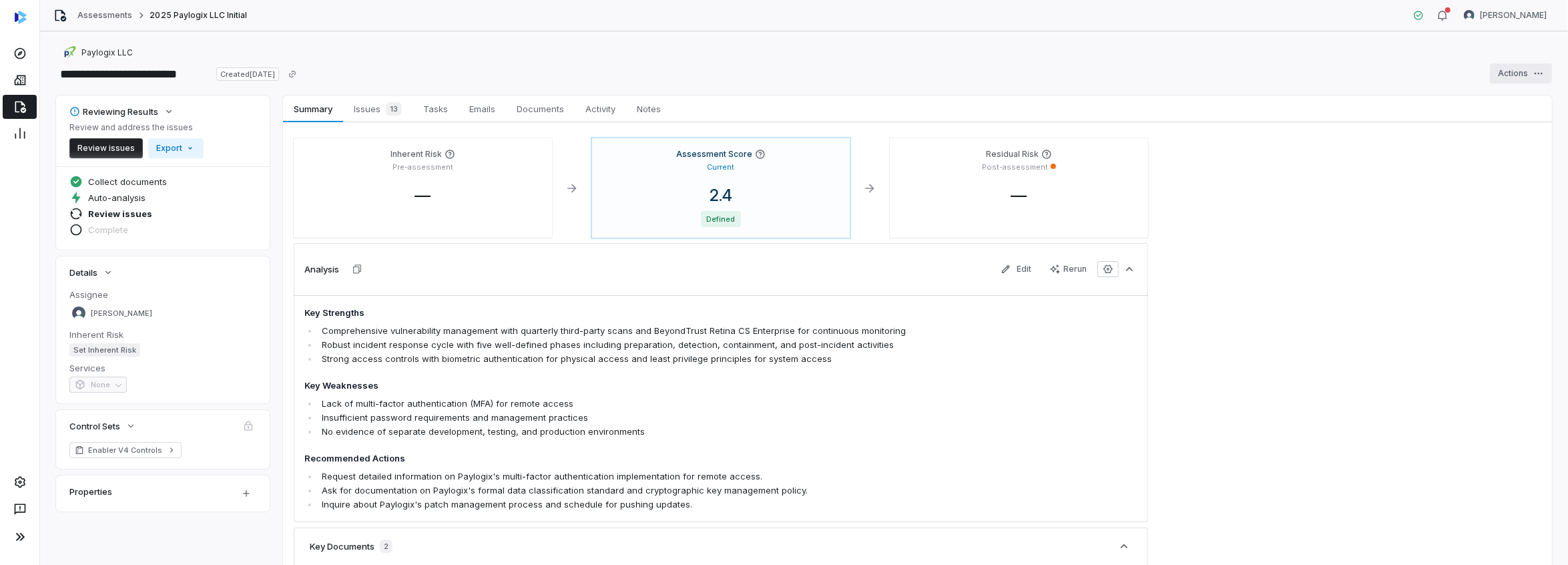
click at [1518, 73] on html "**********" at bounding box center [784, 282] width 1568 height 565
click at [1486, 210] on div "Delete" at bounding box center [1508, 209] width 96 height 21
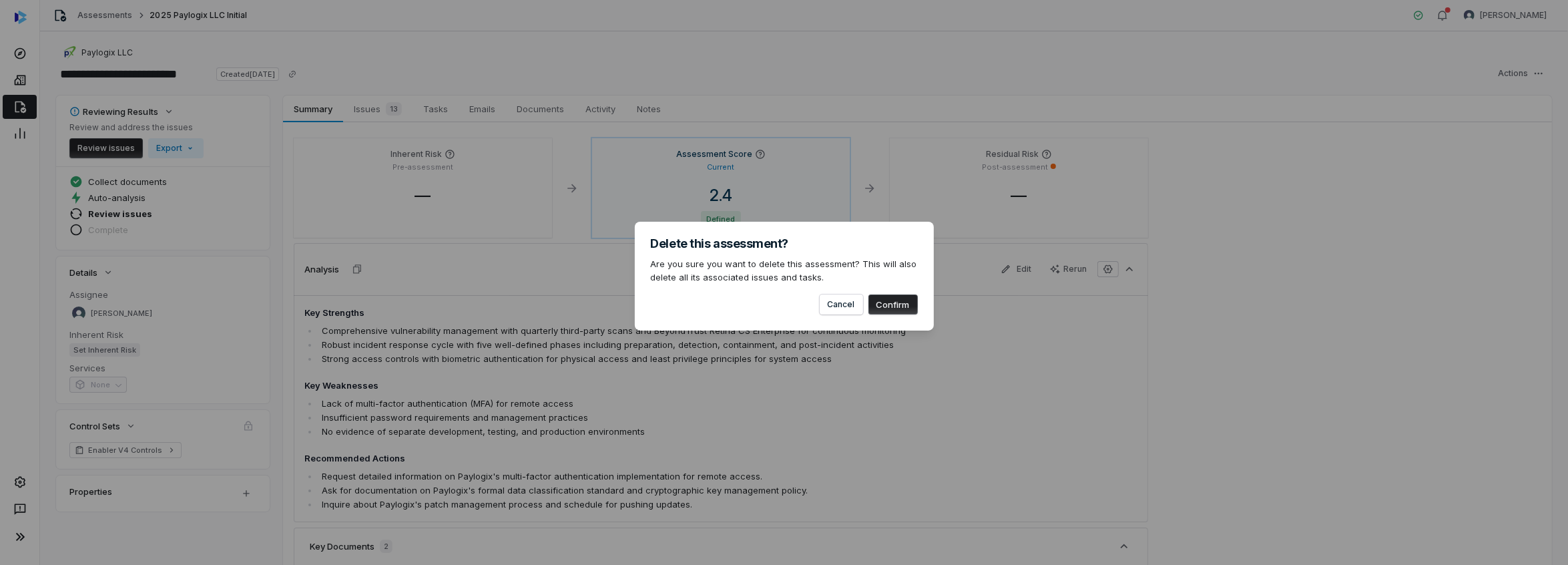
click at [888, 307] on button "Confirm" at bounding box center [893, 305] width 50 height 20
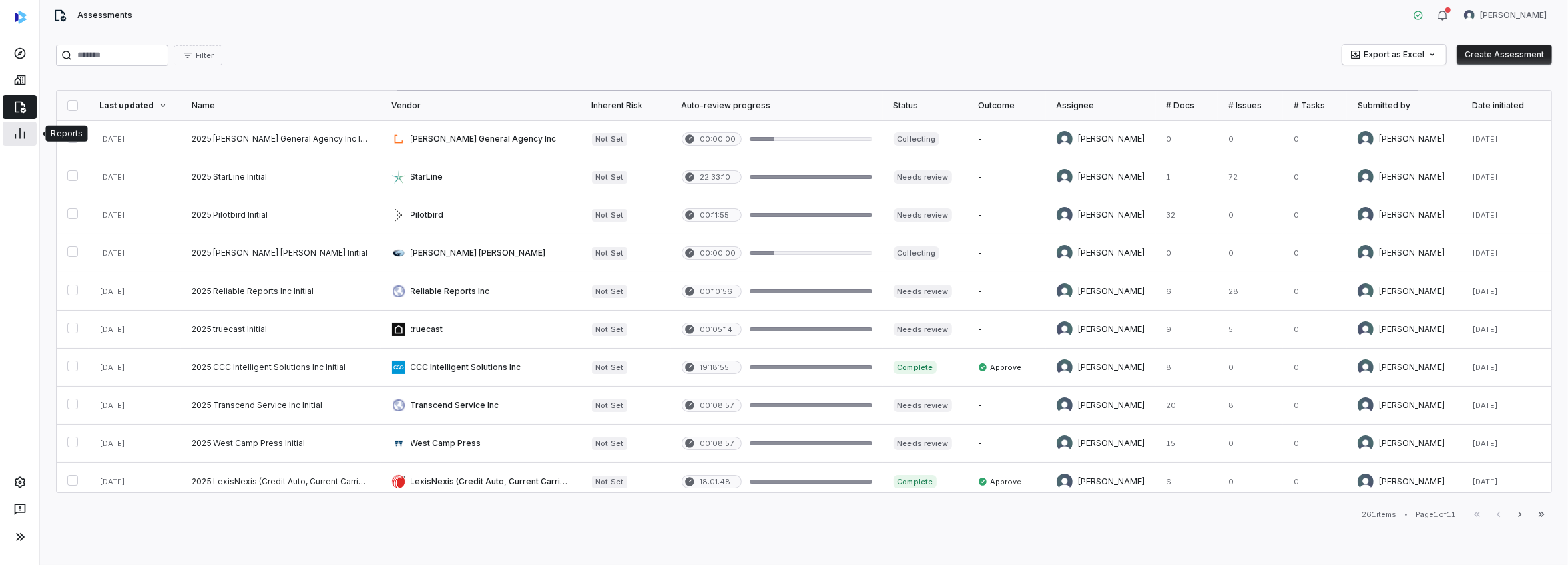
click at [20, 137] on icon at bounding box center [20, 133] width 14 height 14
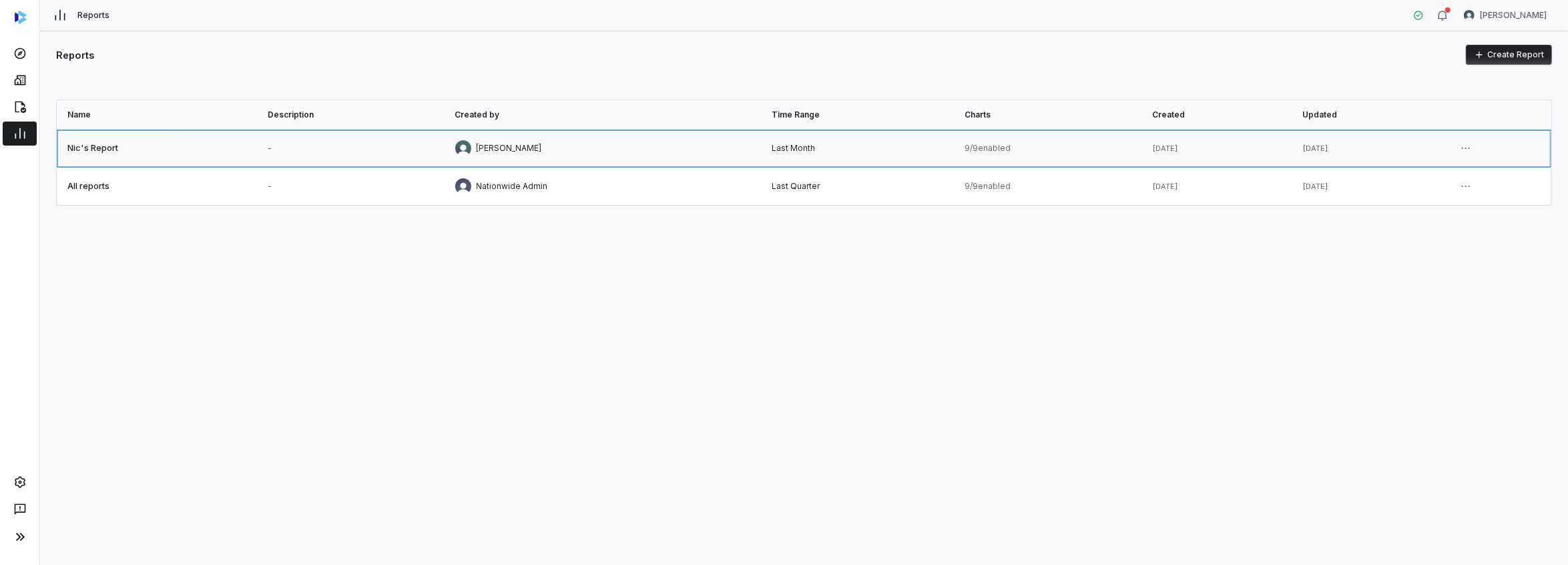
click at [111, 146] on link at bounding box center [156, 148] width 200 height 37
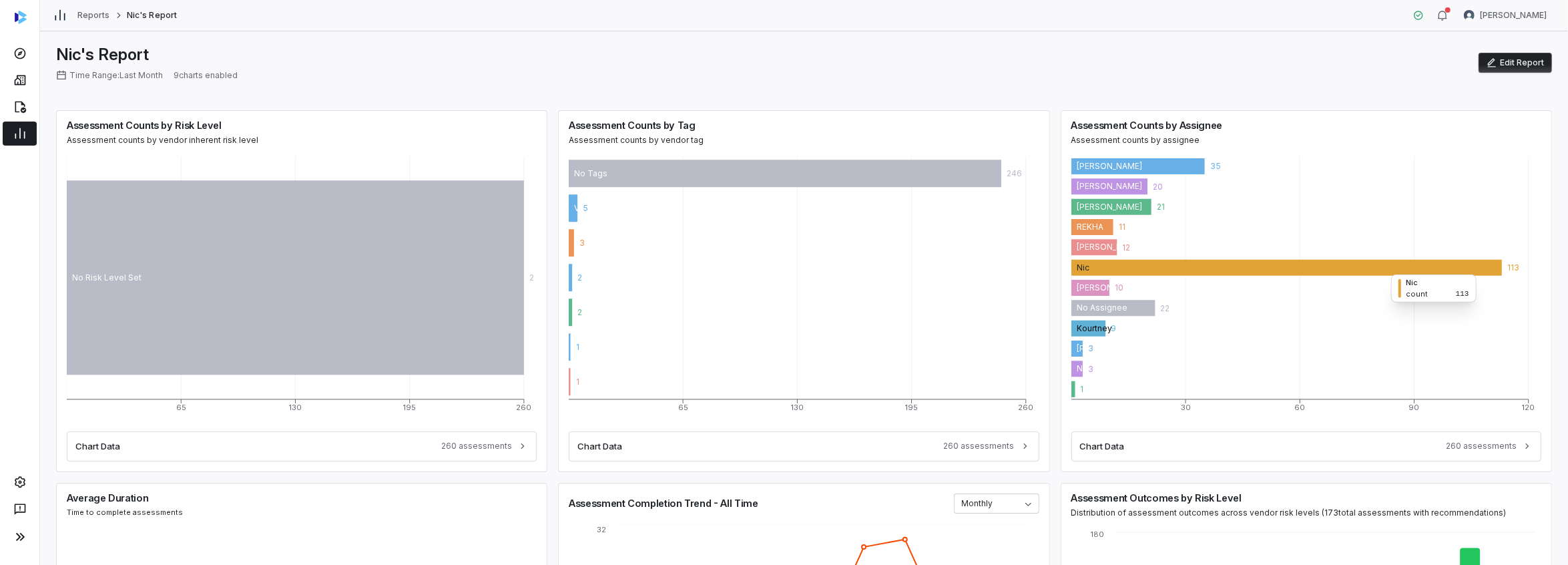
click at [1380, 270] on icon at bounding box center [1287, 267] width 431 height 16
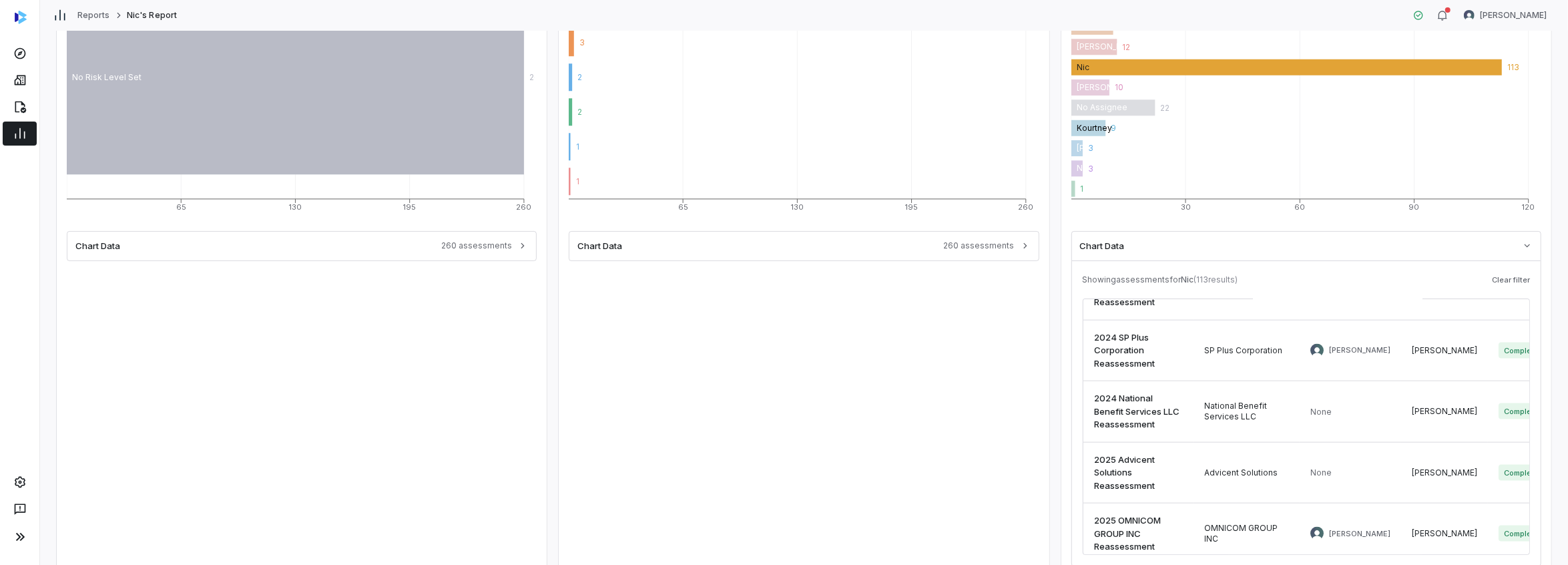
scroll to position [1937, 0]
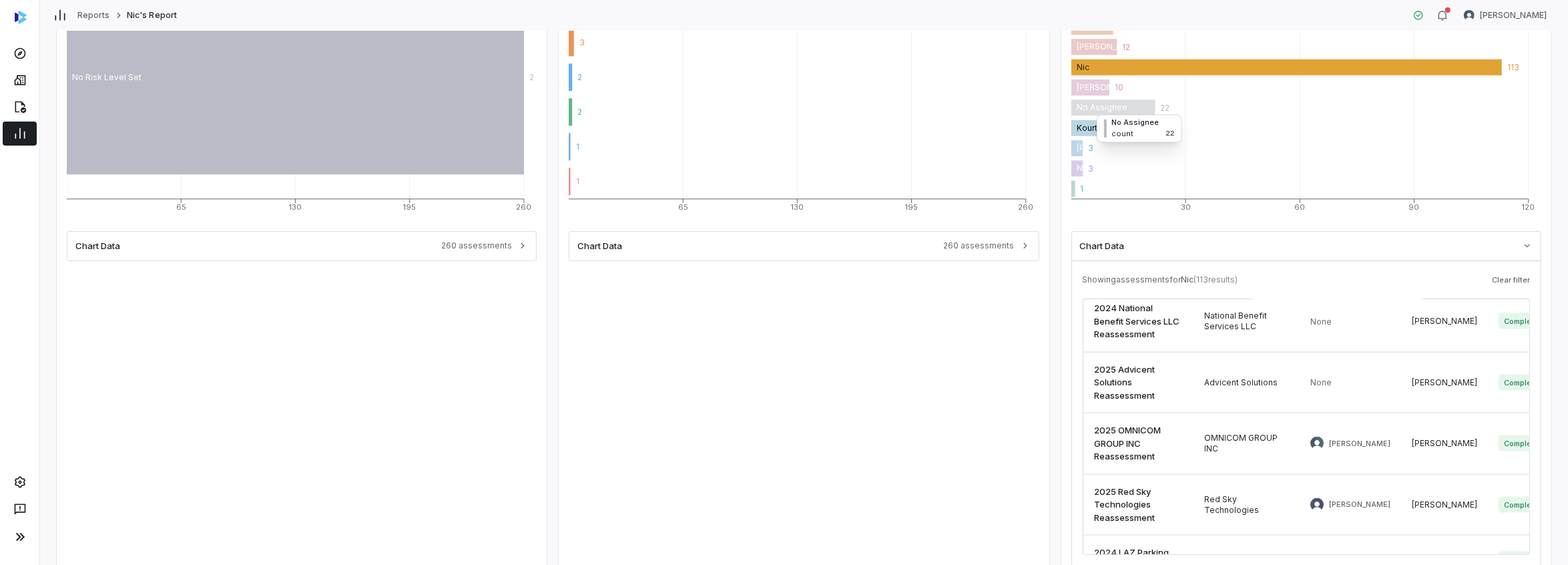
click at [1086, 110] on icon at bounding box center [1114, 107] width 84 height 16
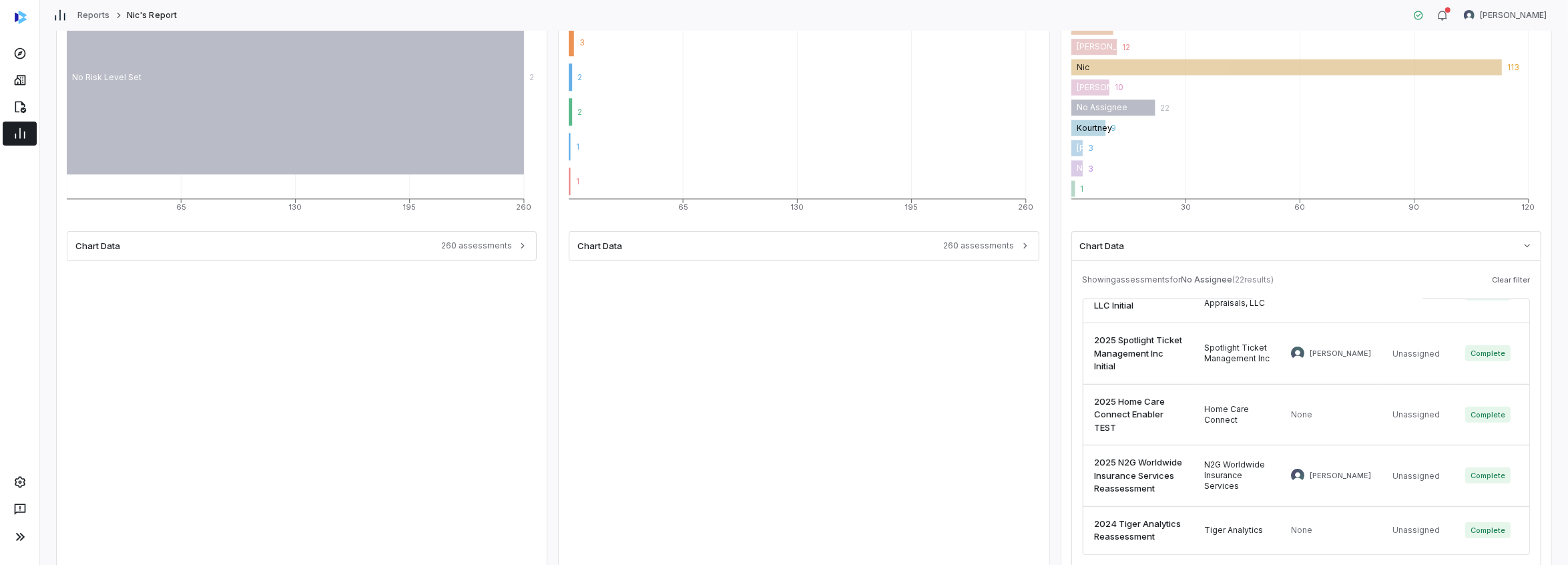
scroll to position [1013, 0]
click at [1392, 470] on span "Unassigned" at bounding box center [1416, 475] width 47 height 10
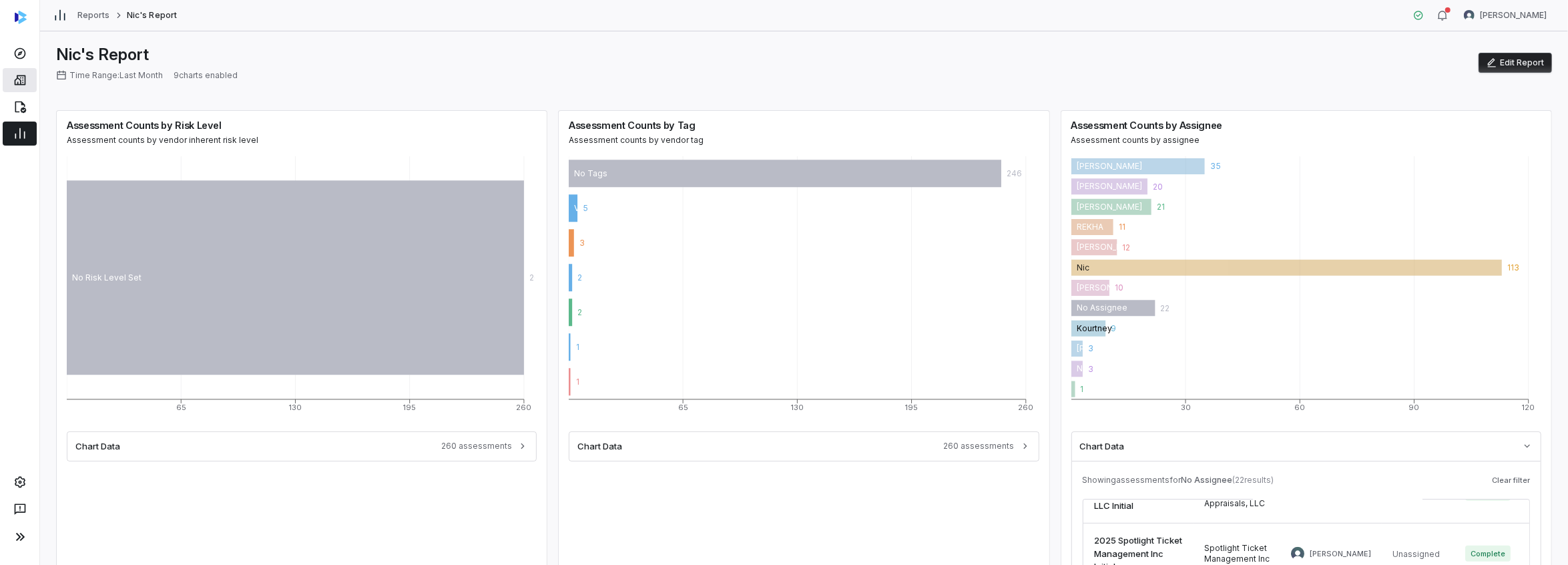
click at [24, 81] on icon at bounding box center [19, 80] width 11 height 10
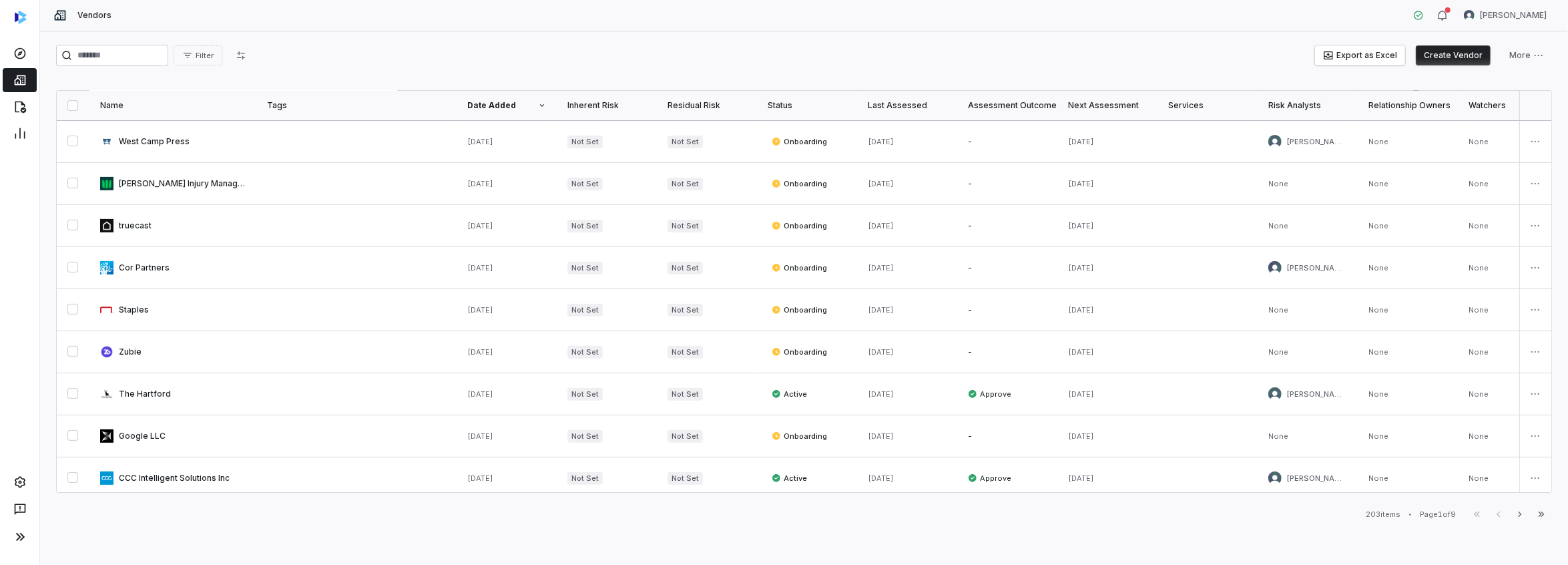
scroll to position [467, 0]
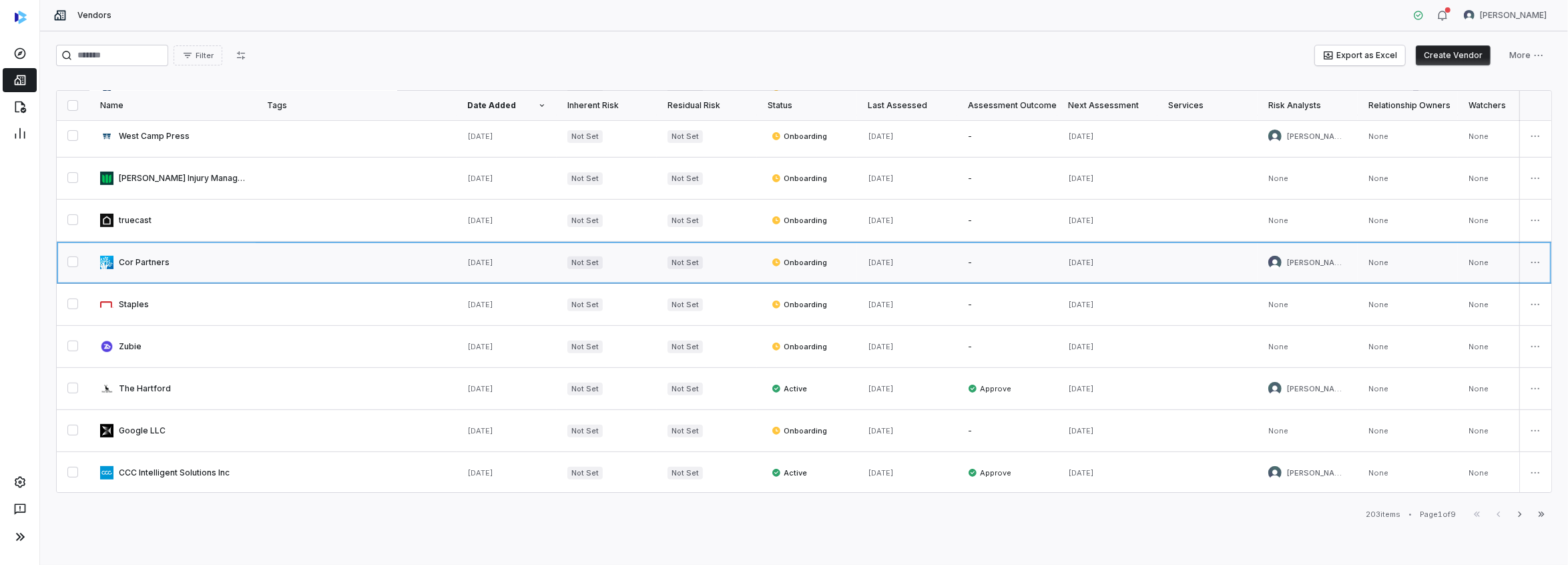
click at [149, 259] on link at bounding box center [173, 262] width 167 height 41
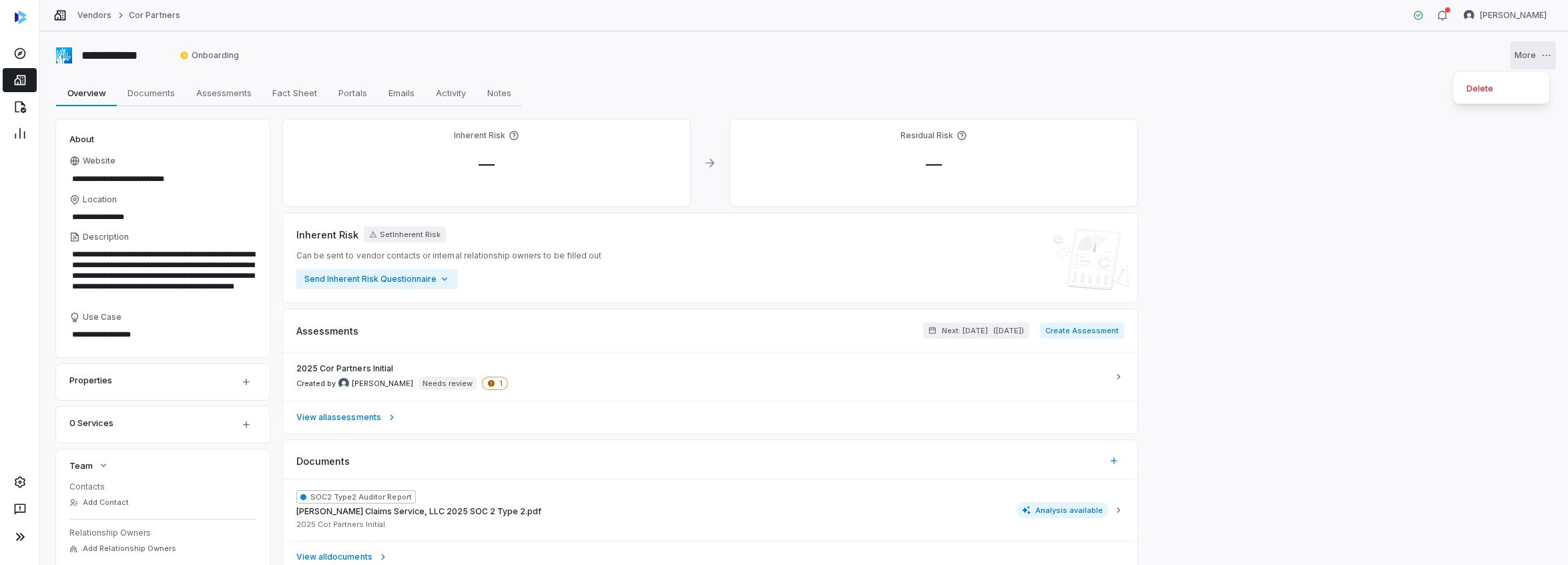
click at [1539, 55] on html "**********" at bounding box center [784, 282] width 1568 height 565
click at [1321, 75] on html "**********" at bounding box center [784, 282] width 1568 height 565
click at [236, 95] on span "Assessments" at bounding box center [224, 93] width 66 height 18
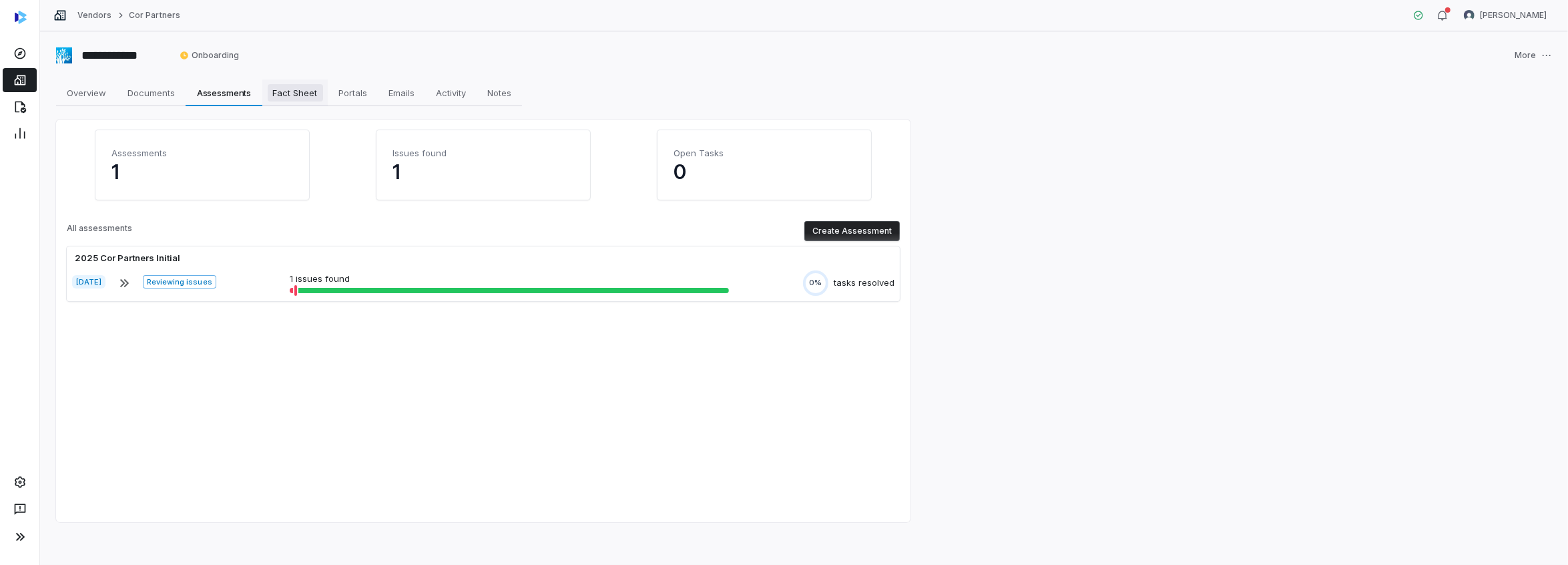
click at [301, 97] on span "Fact Sheet" at bounding box center [296, 93] width 56 height 18
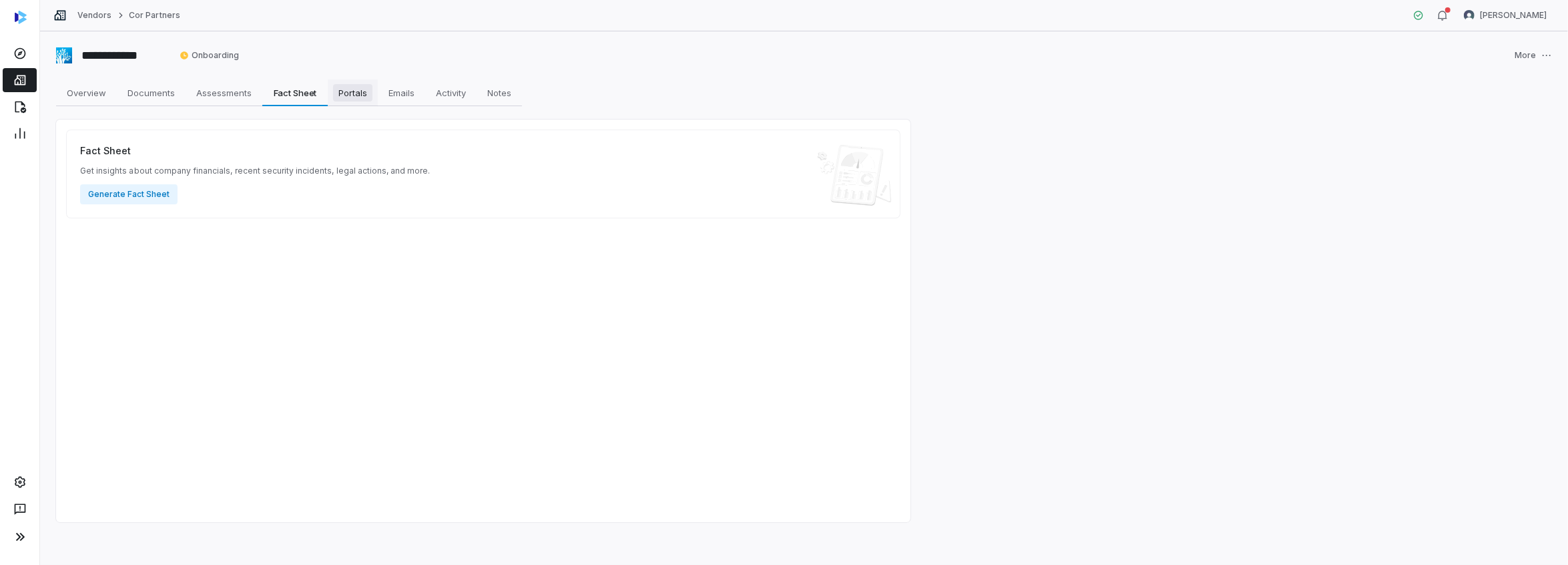
click at [361, 85] on span "Portals" at bounding box center [353, 93] width 40 height 18
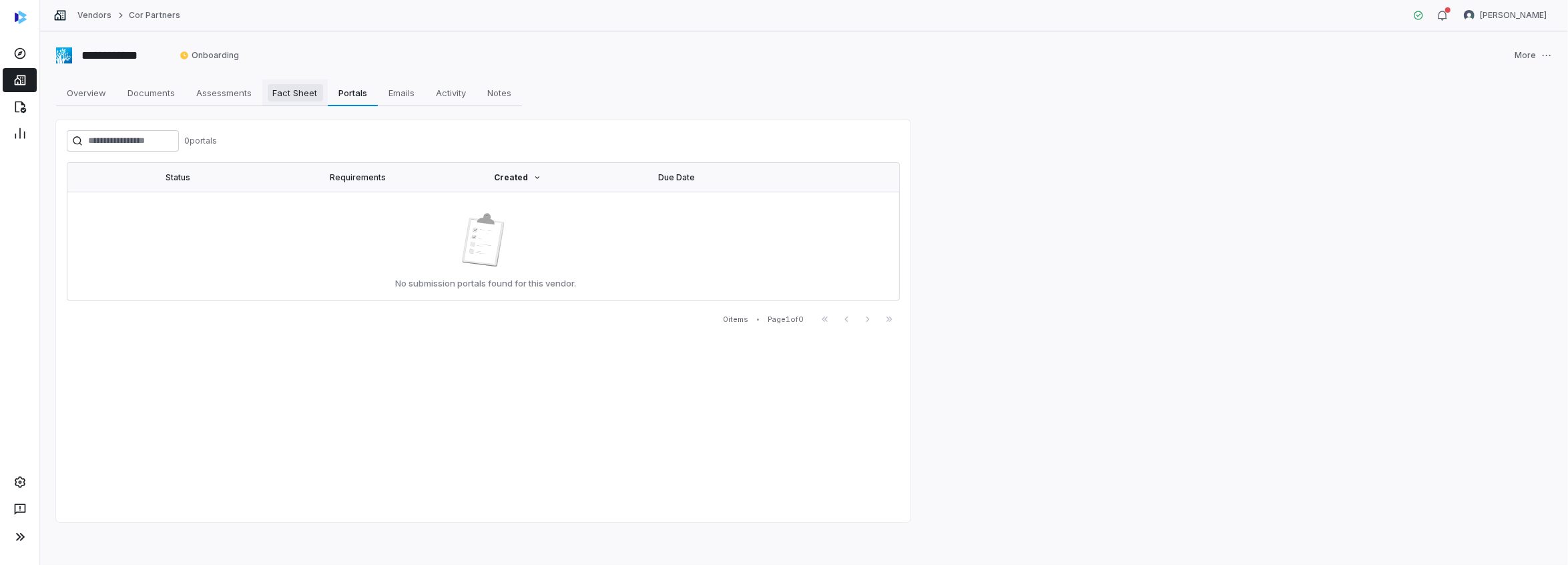
click at [303, 94] on span "Fact Sheet" at bounding box center [296, 93] width 56 height 18
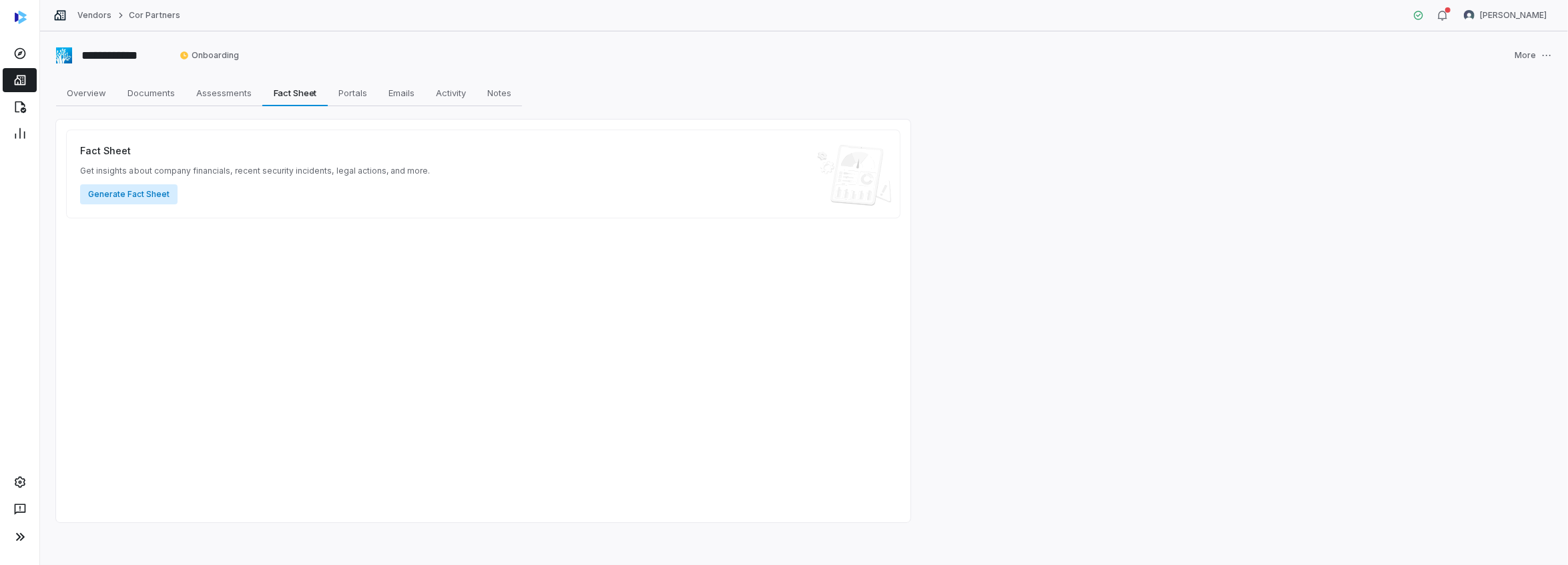
click at [149, 194] on button "Generate Fact Sheet" at bounding box center [128, 194] width 97 height 20
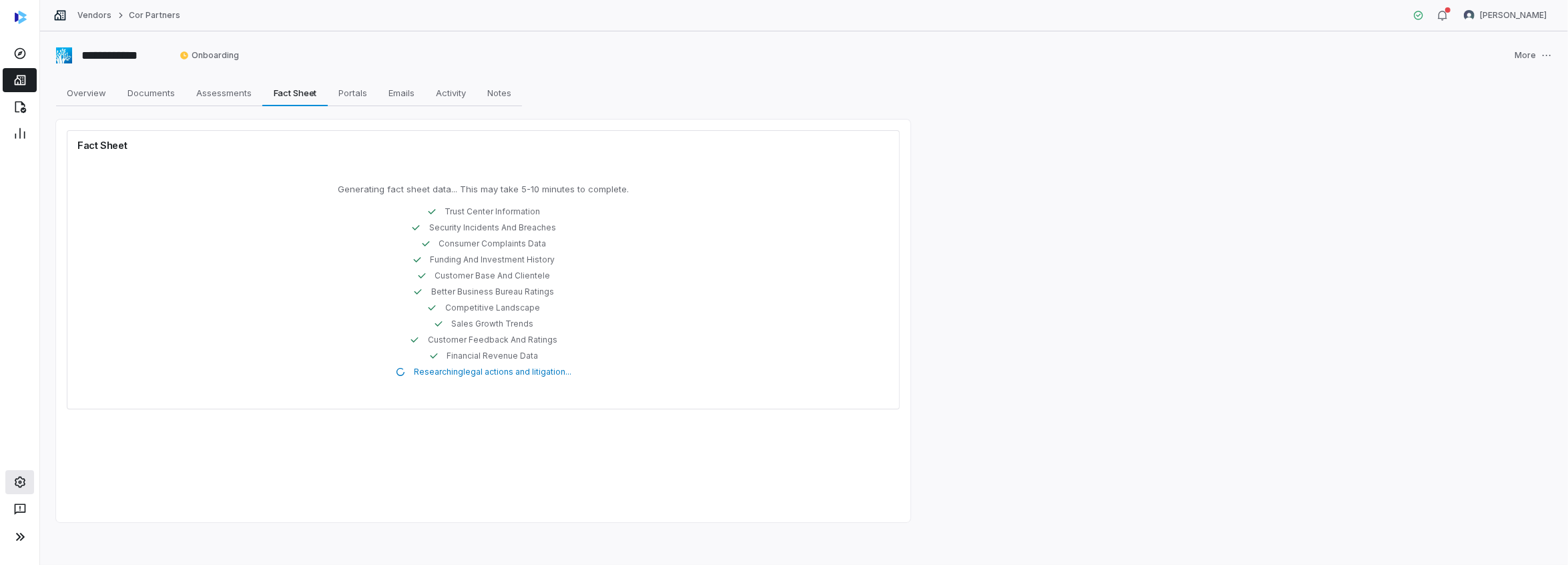
click at [20, 478] on icon at bounding box center [19, 482] width 11 height 11
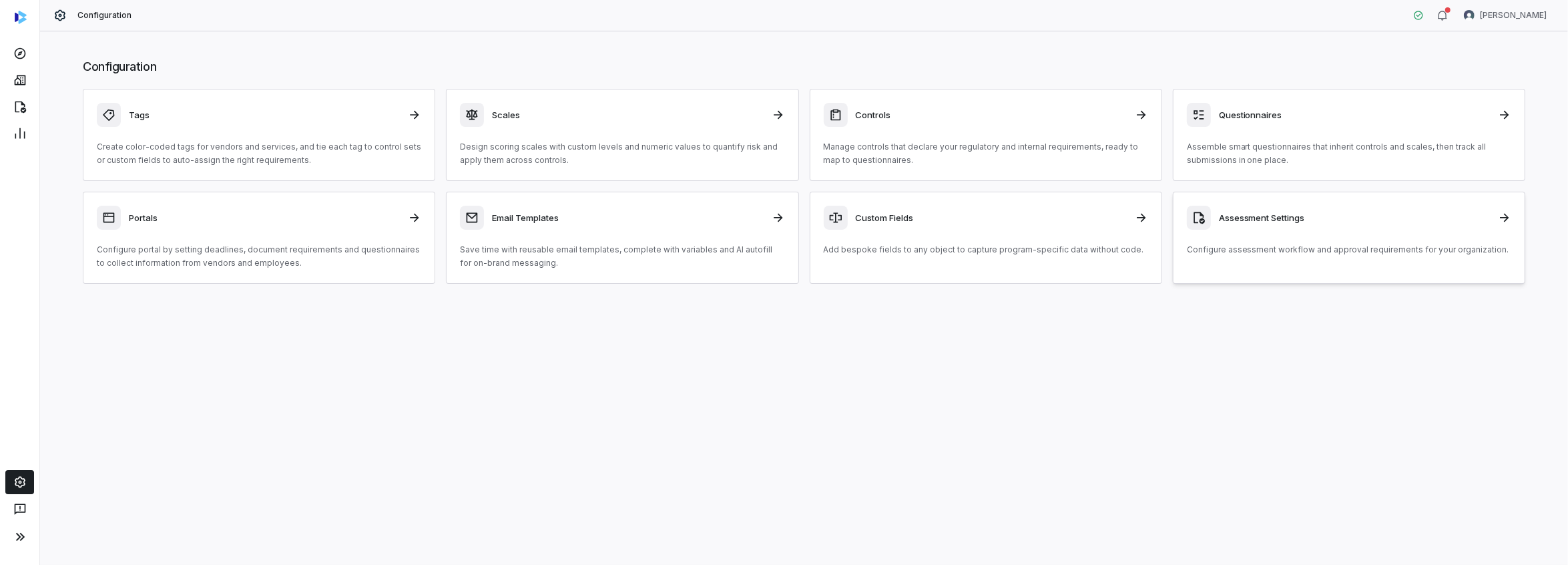
click at [1506, 215] on icon at bounding box center [1505, 218] width 8 height 8
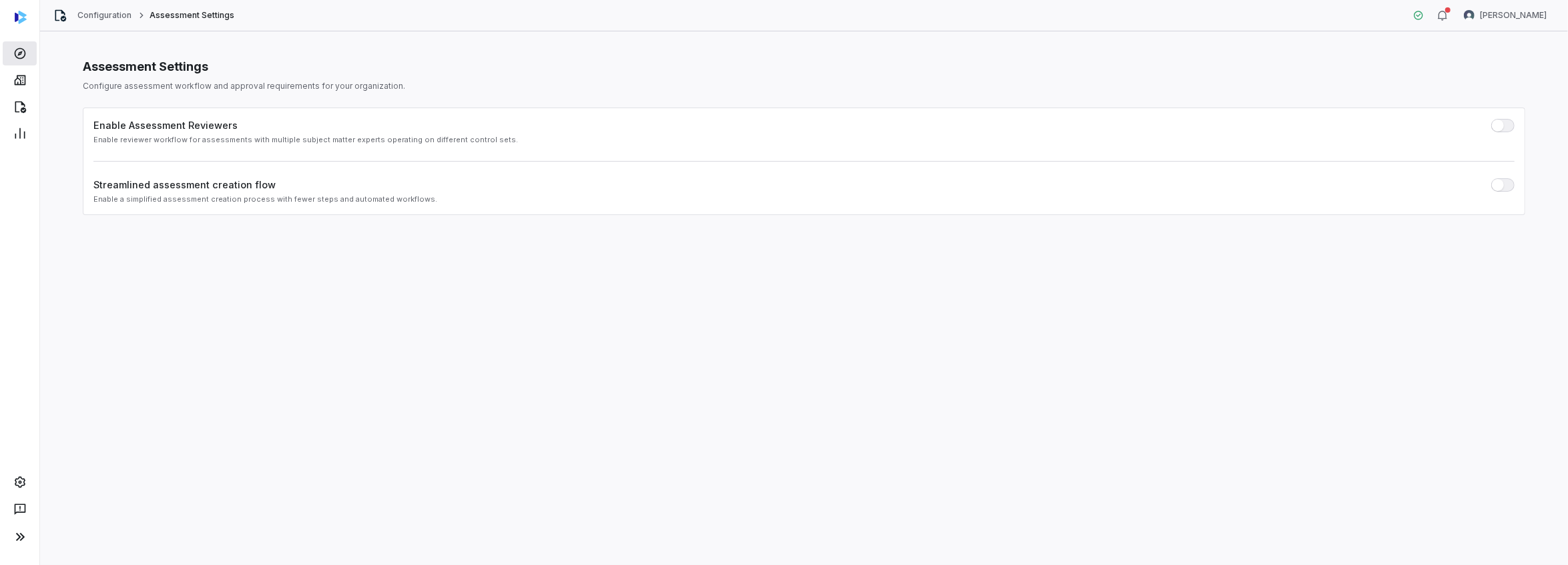
click at [22, 57] on icon at bounding box center [19, 53] width 11 height 11
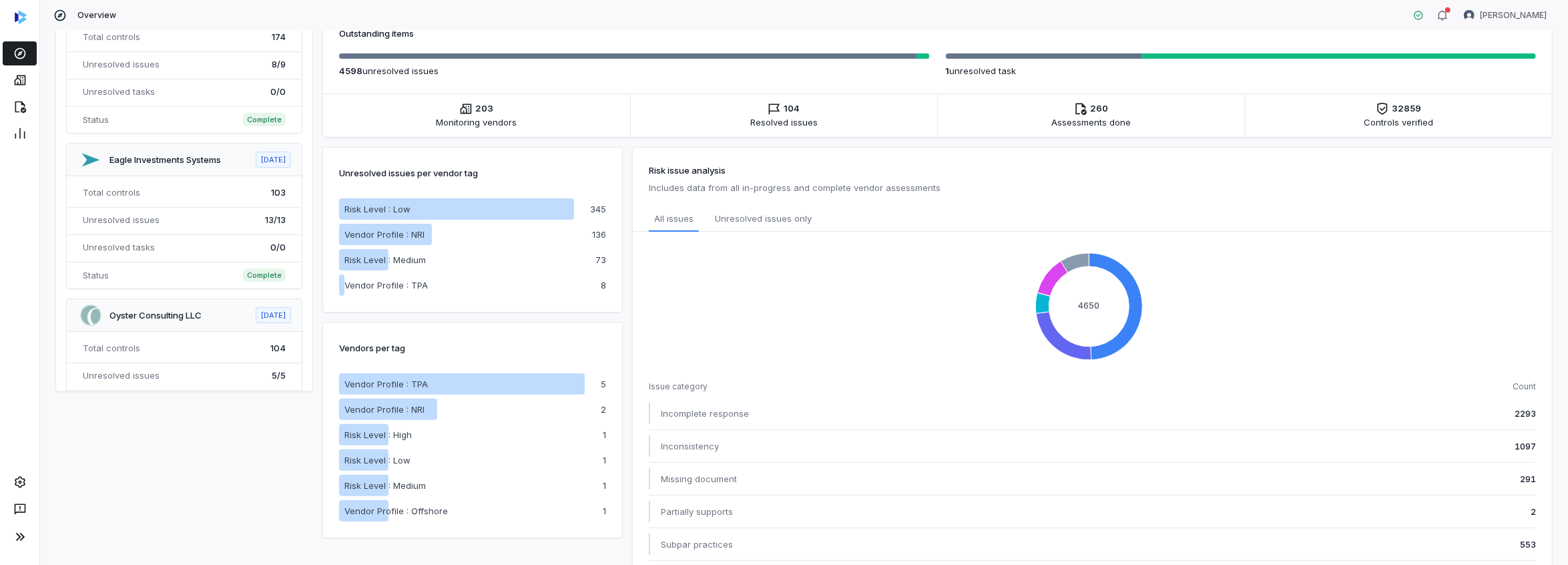
scroll to position [535, 0]
click at [196, 151] on span at bounding box center [184, 215] width 235 height 145
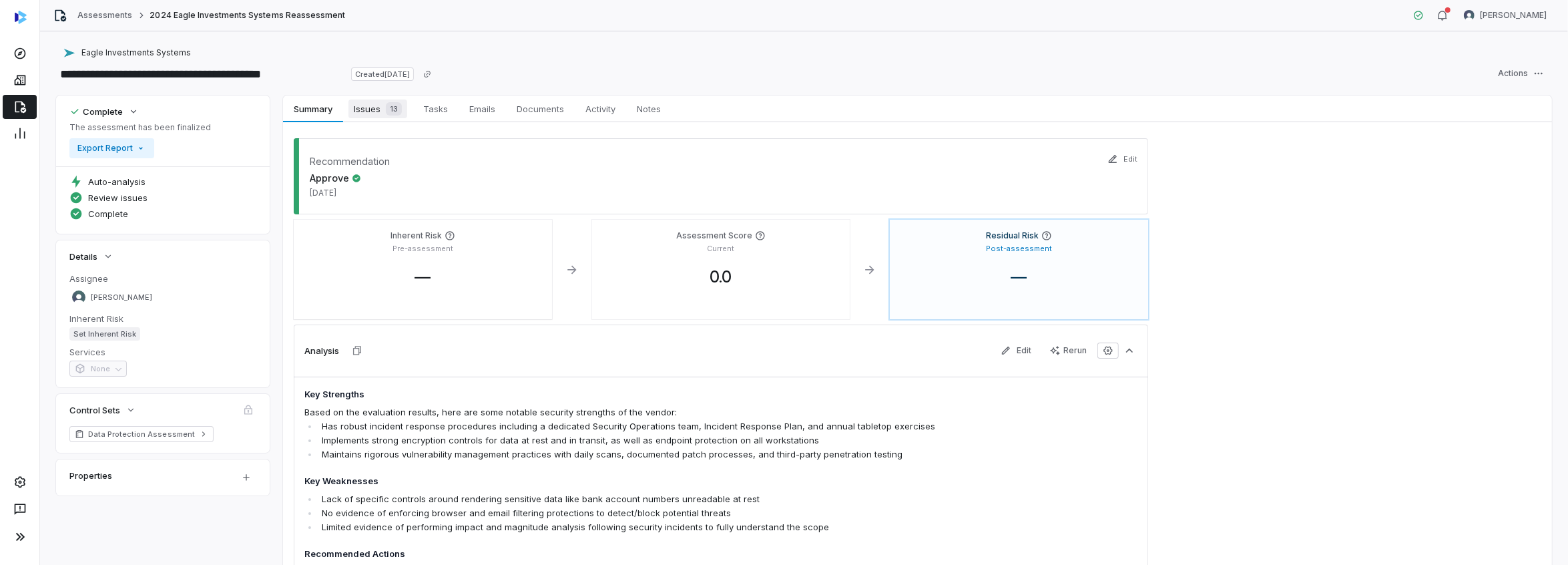
click at [382, 106] on div "13" at bounding box center [391, 109] width 21 height 14
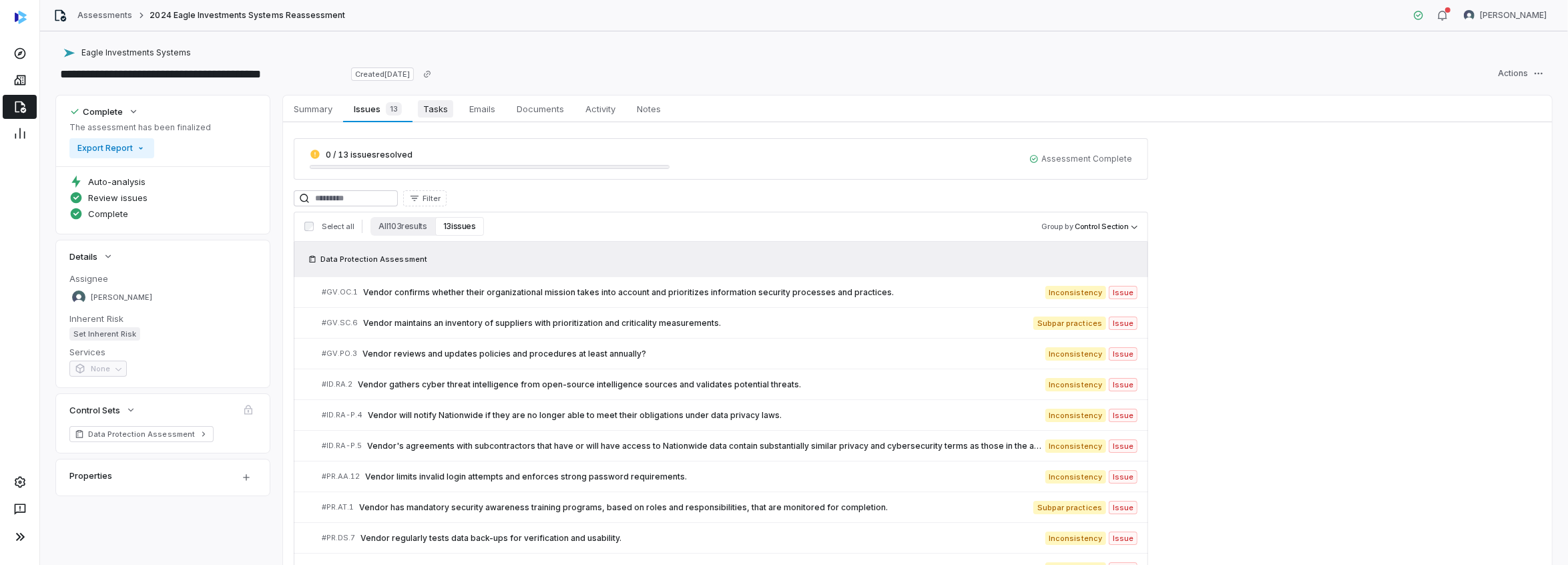
click at [445, 107] on span "Tasks" at bounding box center [436, 109] width 35 height 18
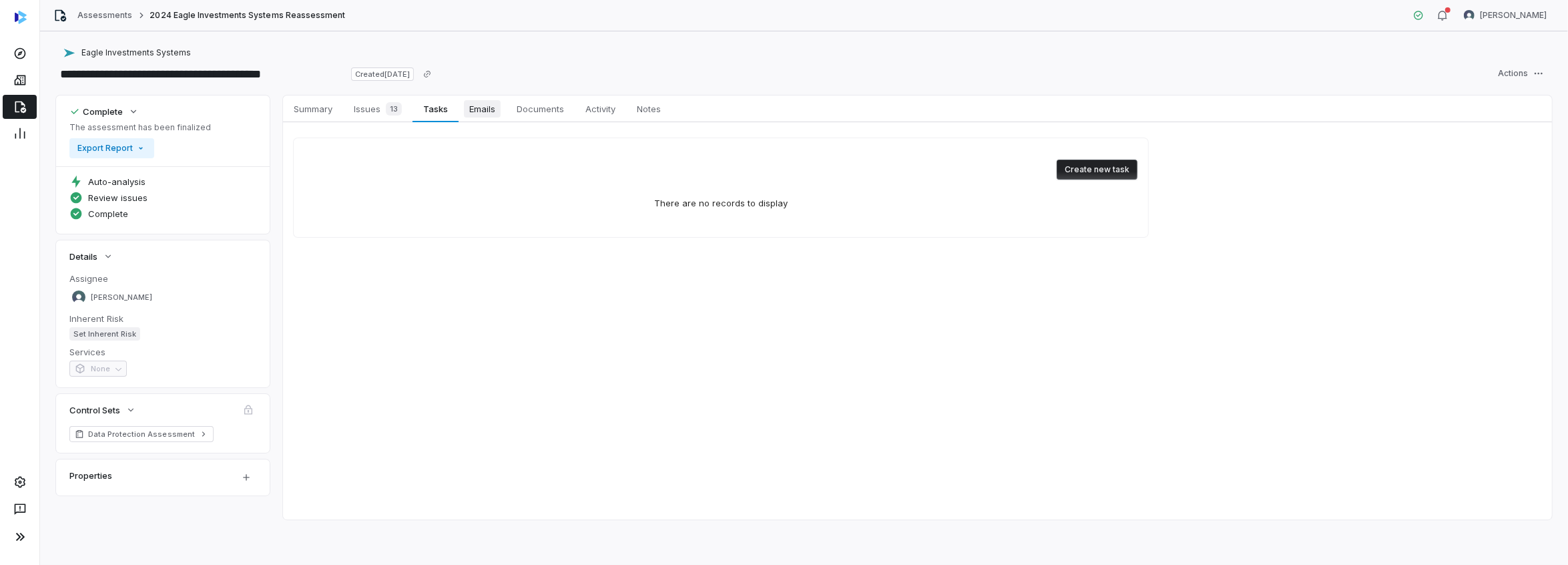
click at [482, 107] on span "Emails" at bounding box center [481, 109] width 36 height 18
click at [18, 80] on icon at bounding box center [20, 80] width 14 height 14
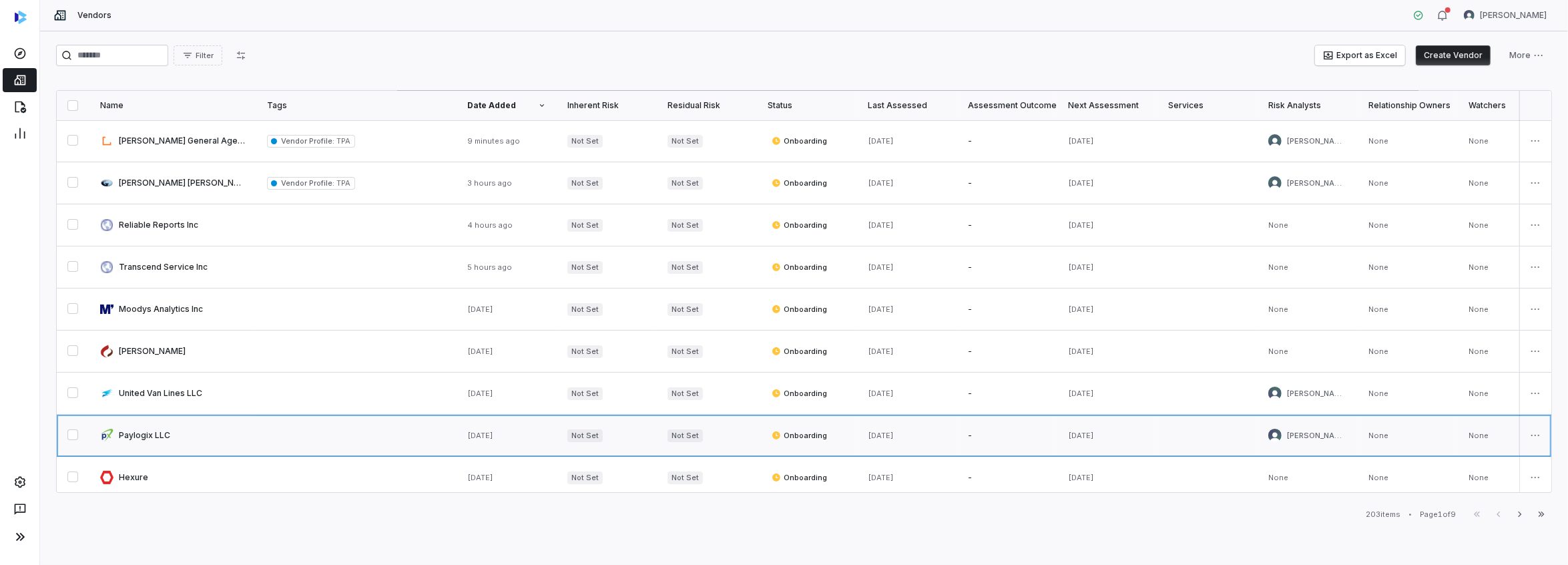
click at [133, 429] on link at bounding box center [173, 435] width 167 height 41
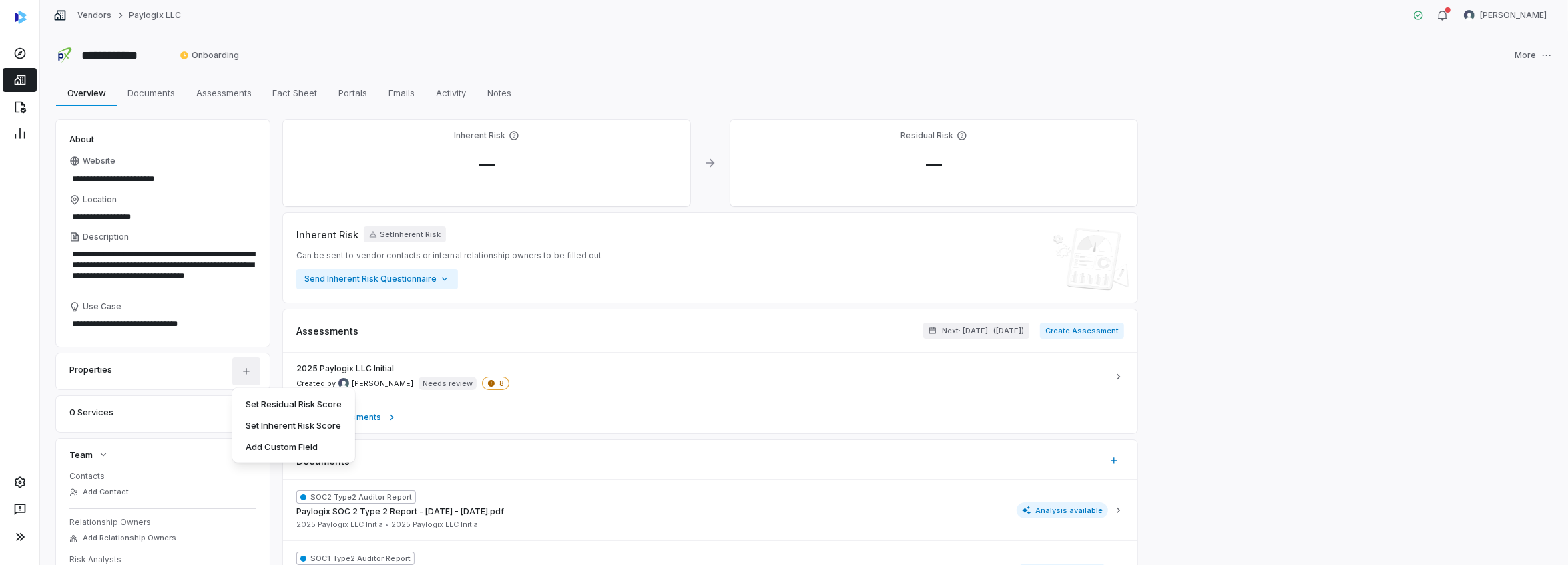
click at [251, 375] on html "**********" at bounding box center [784, 282] width 1568 height 565
click at [138, 365] on html "**********" at bounding box center [784, 282] width 1568 height 565
click at [325, 416] on span "View all assessments" at bounding box center [339, 417] width 84 height 11
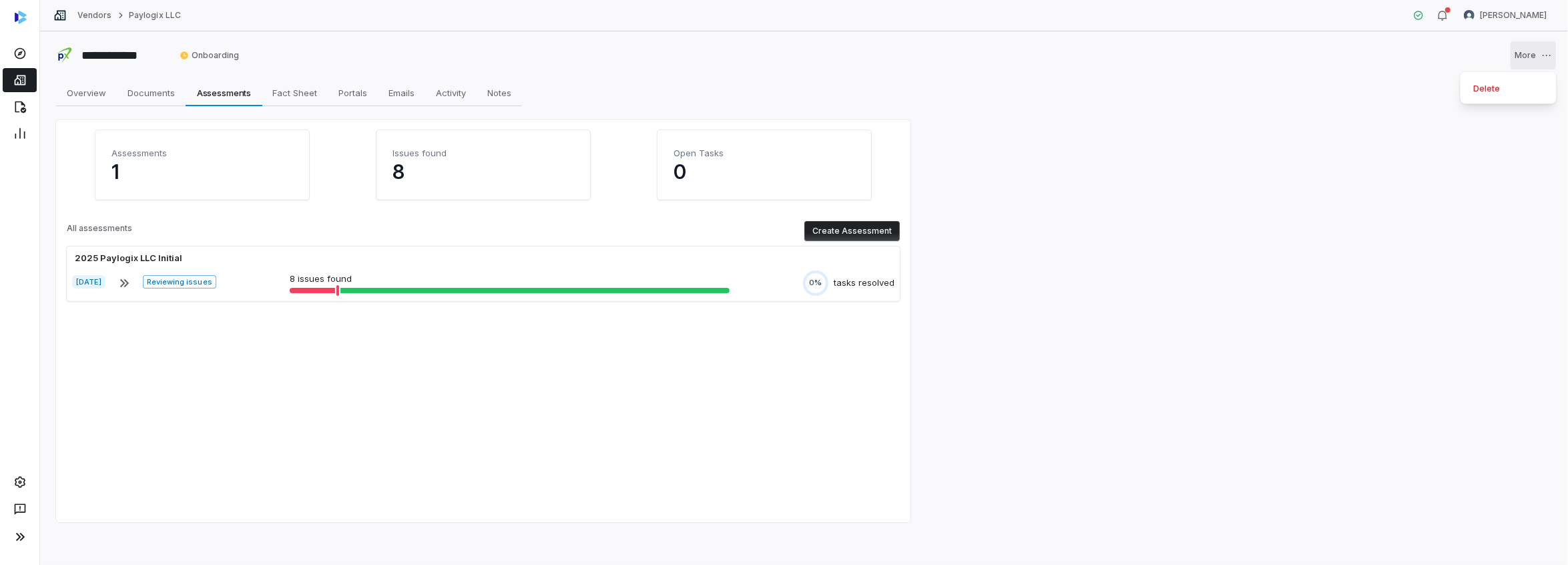
click at [1526, 54] on html "**********" at bounding box center [784, 282] width 1568 height 565
click at [145, 91] on html "**********" at bounding box center [784, 282] width 1568 height 565
click at [100, 91] on span "Overview" at bounding box center [86, 93] width 50 height 18
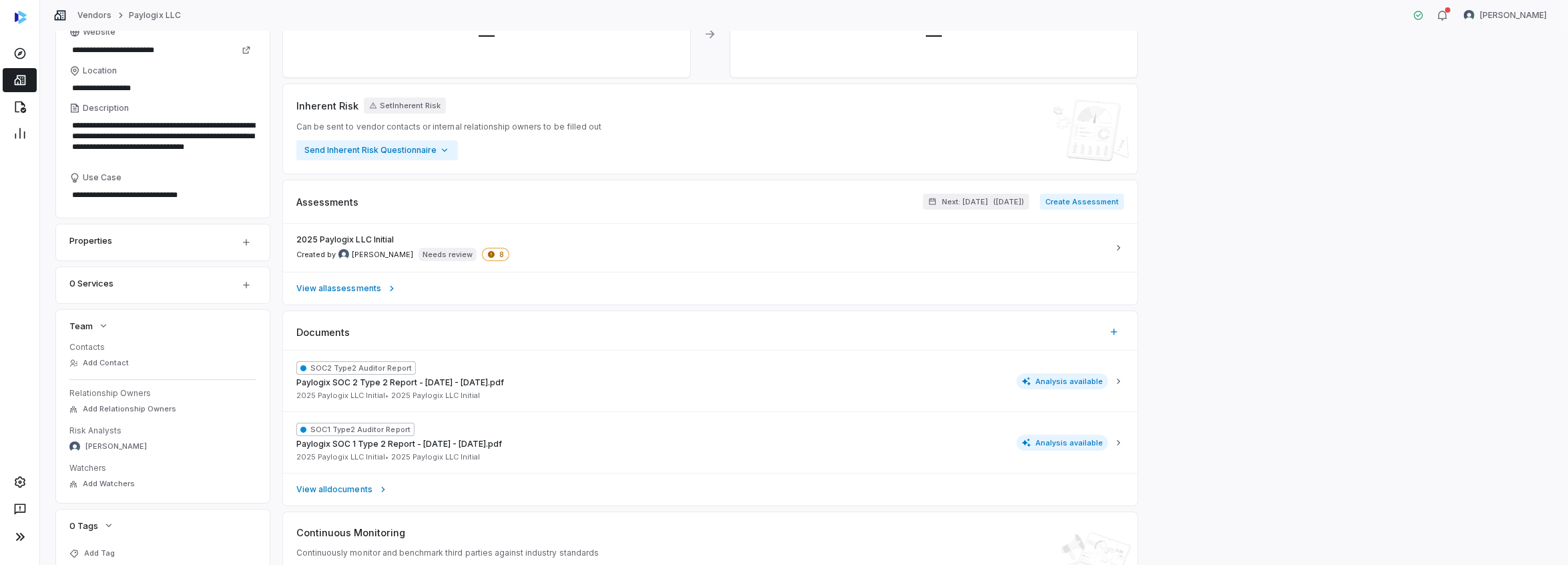
scroll to position [133, 0]
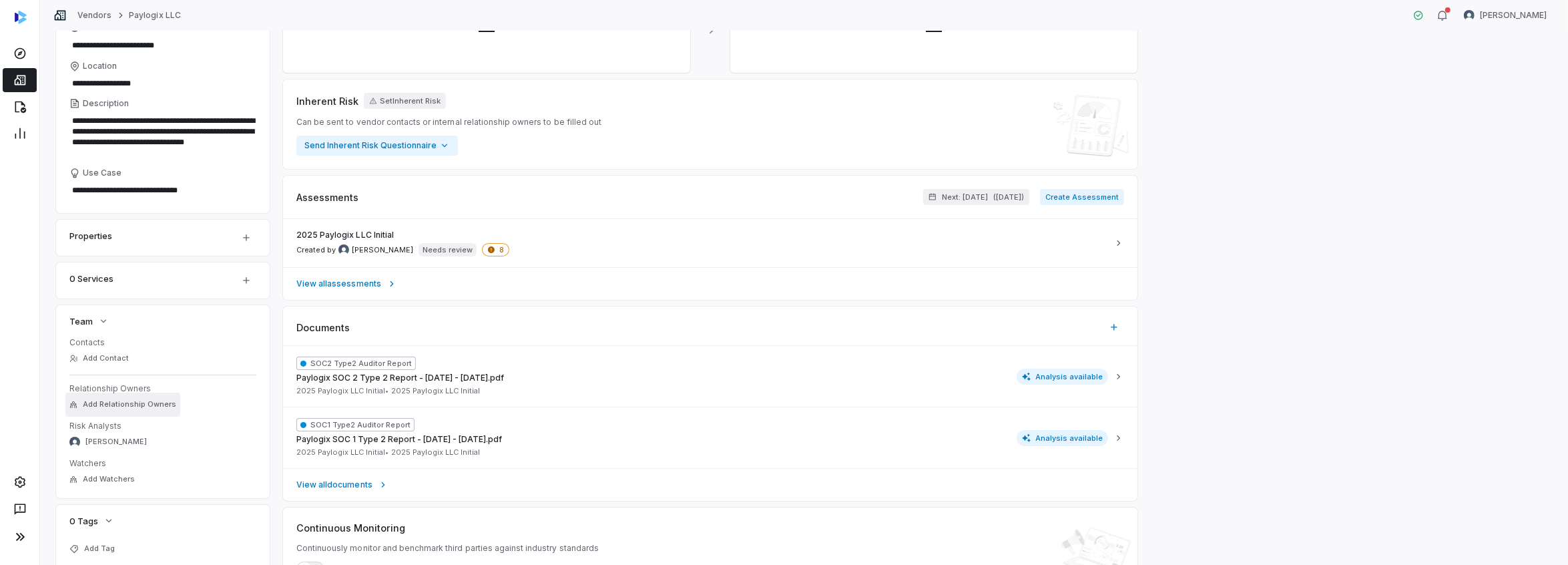
click at [129, 405] on span "Add Relationship Owners" at bounding box center [129, 405] width 94 height 10
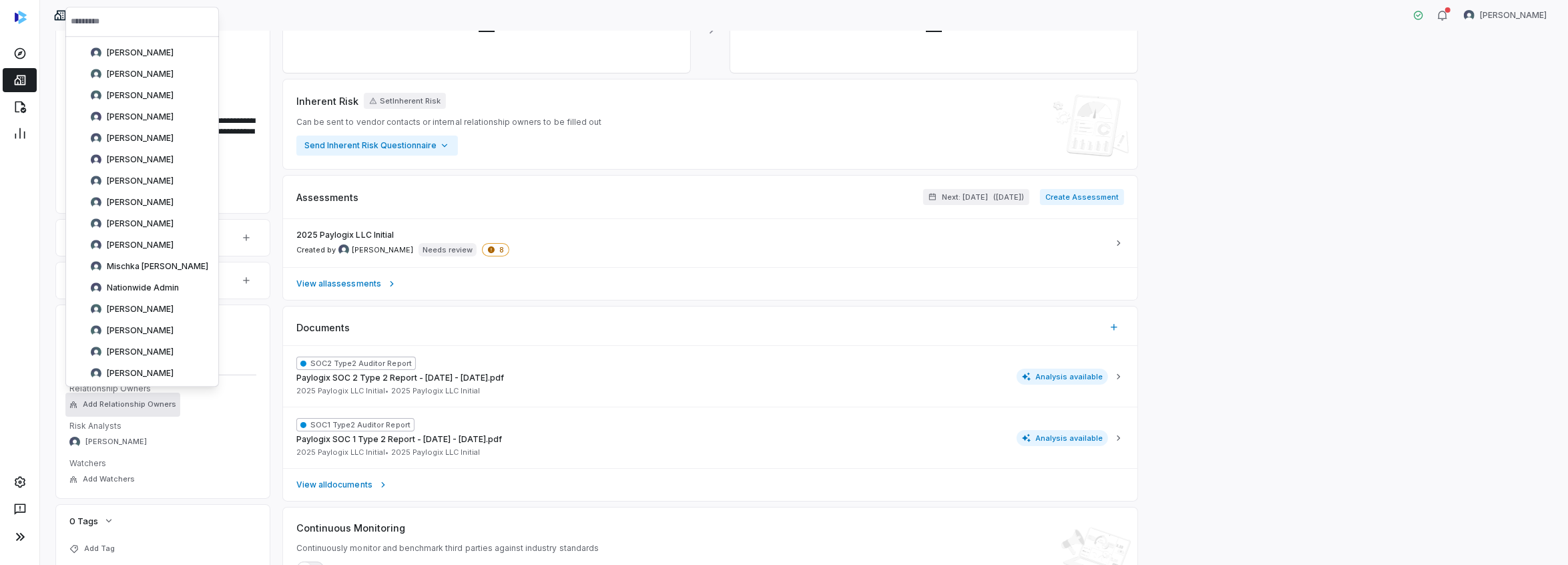
click at [196, 472] on dd "Add Watchers" at bounding box center [162, 479] width 187 height 16
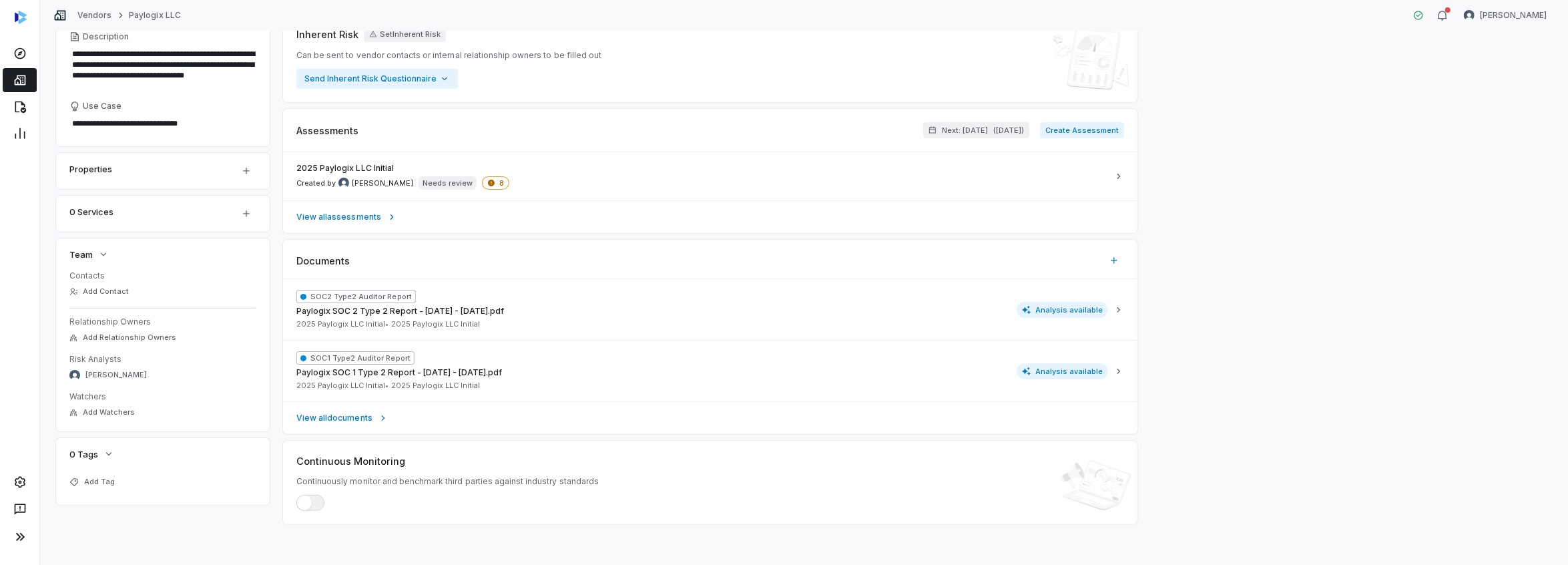
scroll to position [0, 0]
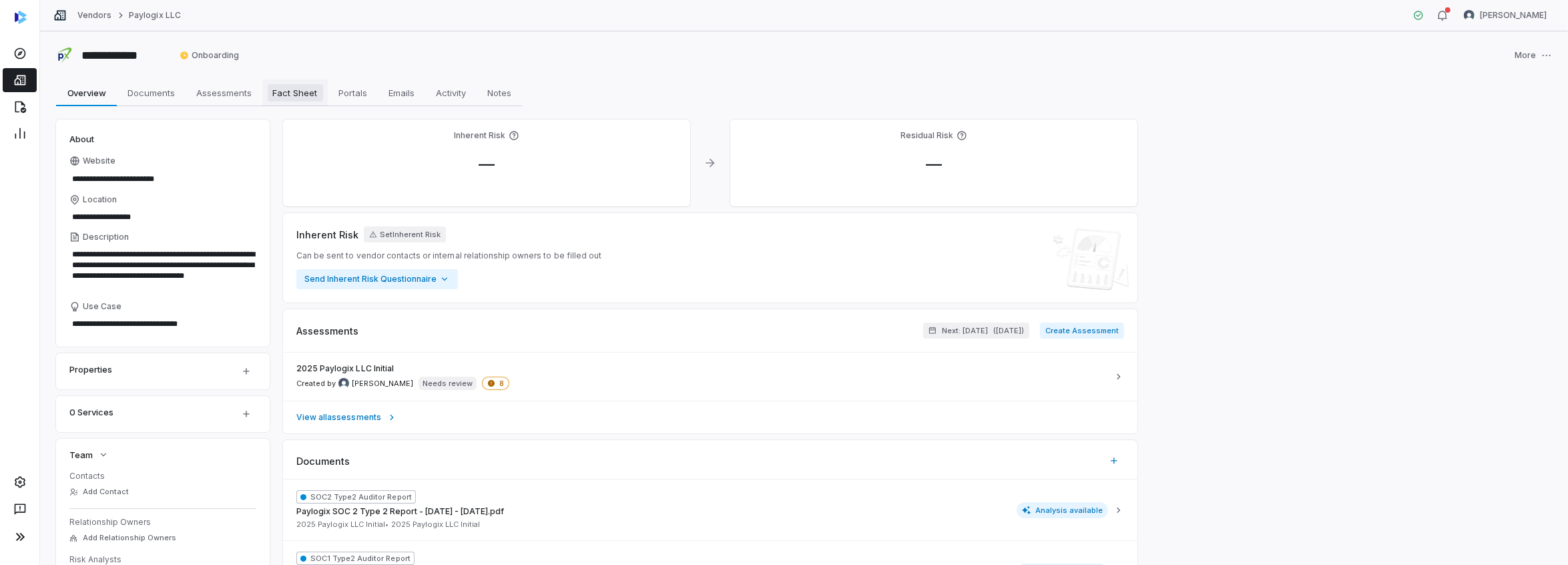
click at [307, 90] on span "Fact Sheet" at bounding box center [296, 93] width 56 height 18
type textarea "*"
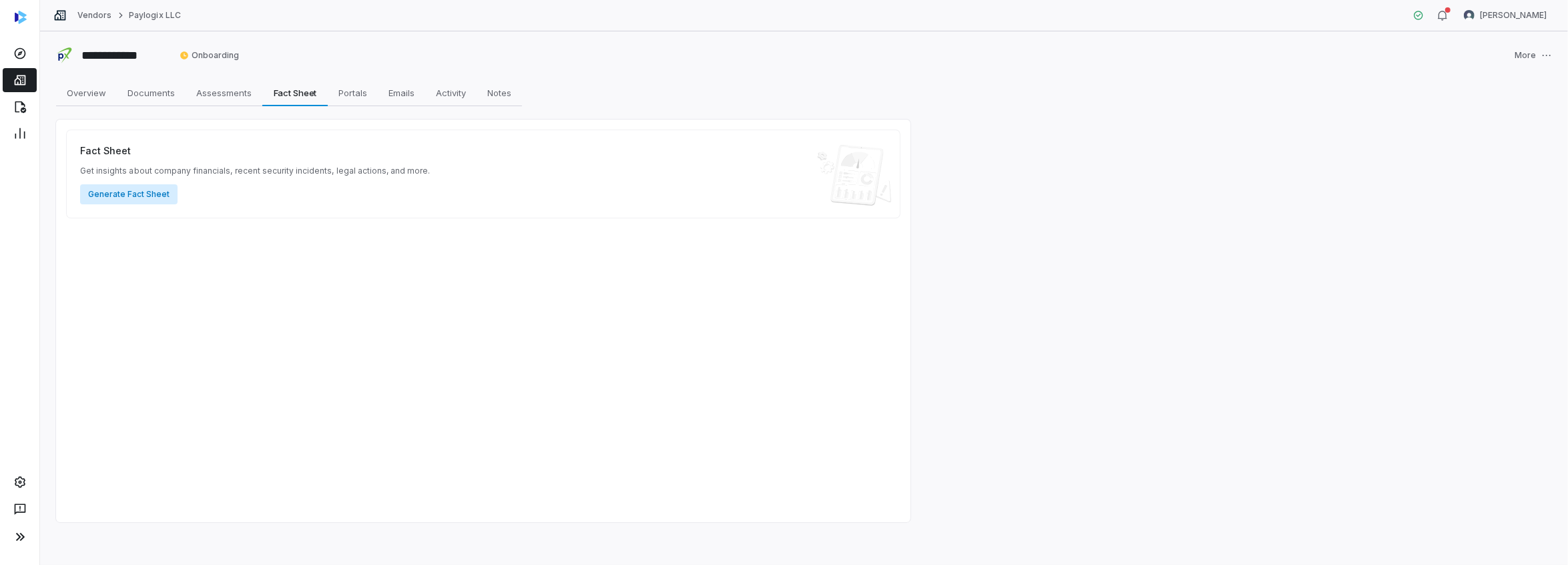
click at [145, 196] on button "Generate Fact Sheet" at bounding box center [128, 194] width 97 height 20
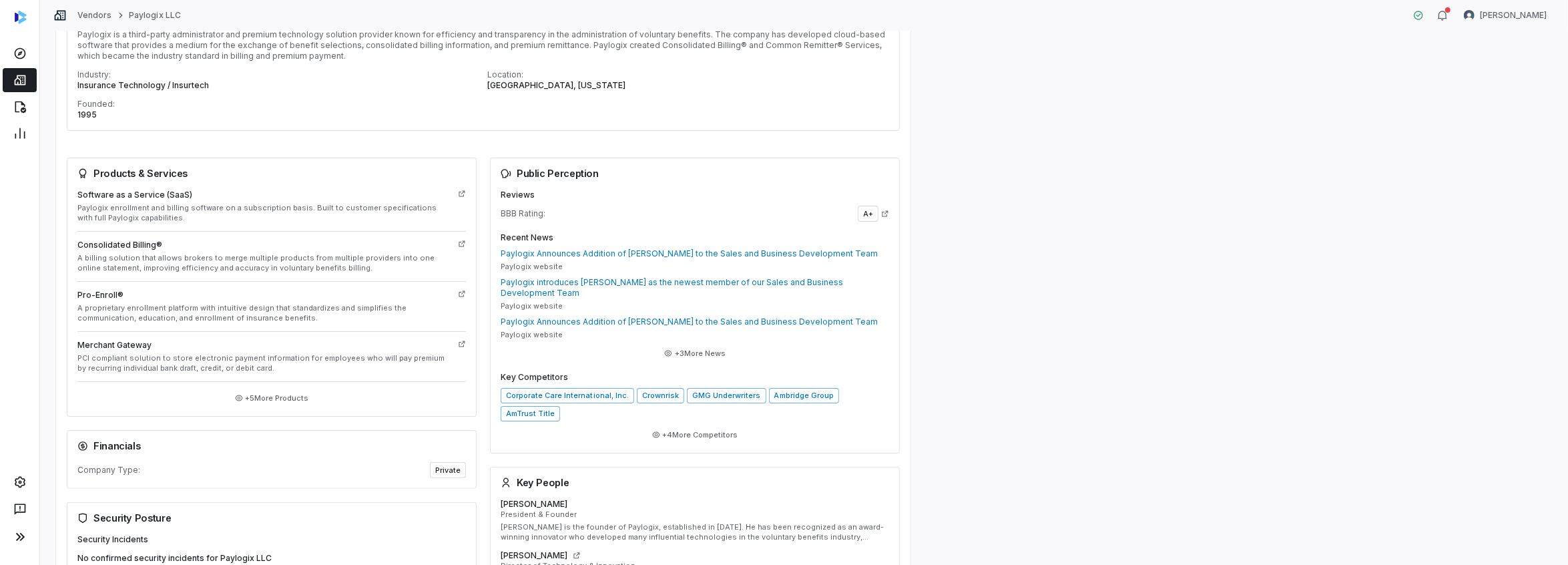
scroll to position [267, 0]
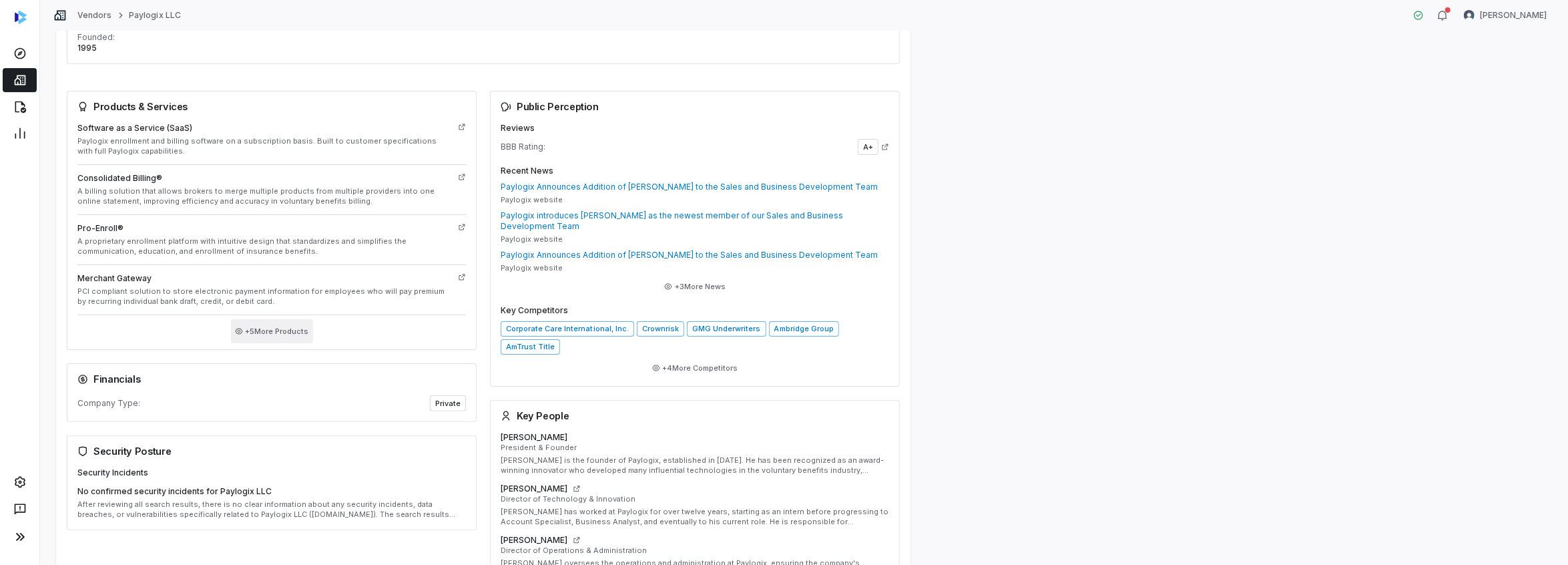
click at [293, 329] on button "+ 5 More Products" at bounding box center [272, 331] width 82 height 24
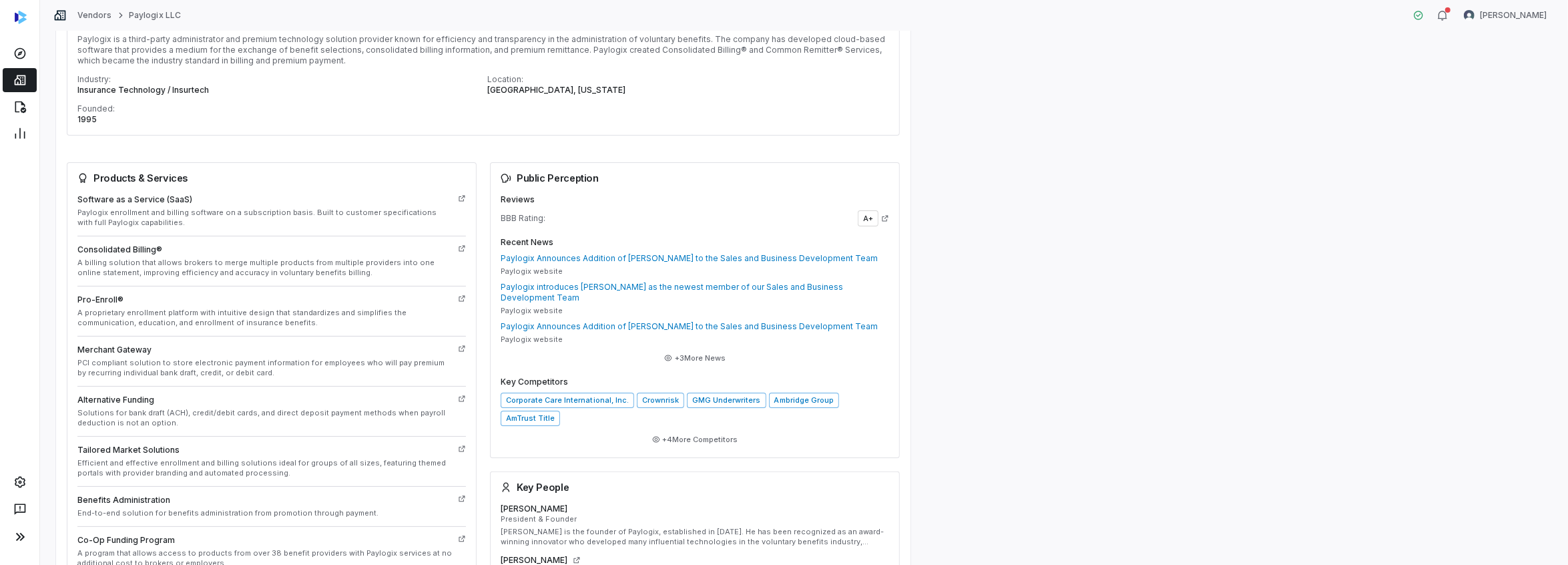
scroll to position [0, 0]
